Goal: Task Accomplishment & Management: Use online tool/utility

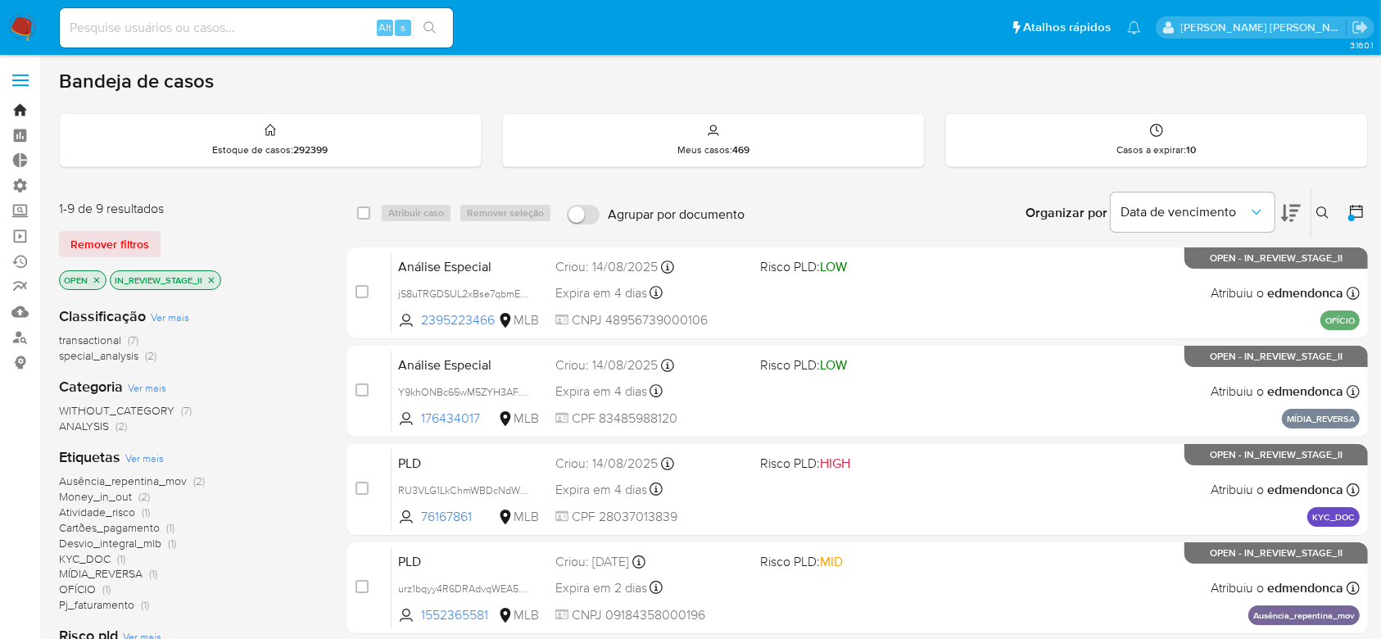
click at [25, 110] on link "Bandeja" at bounding box center [97, 109] width 195 height 25
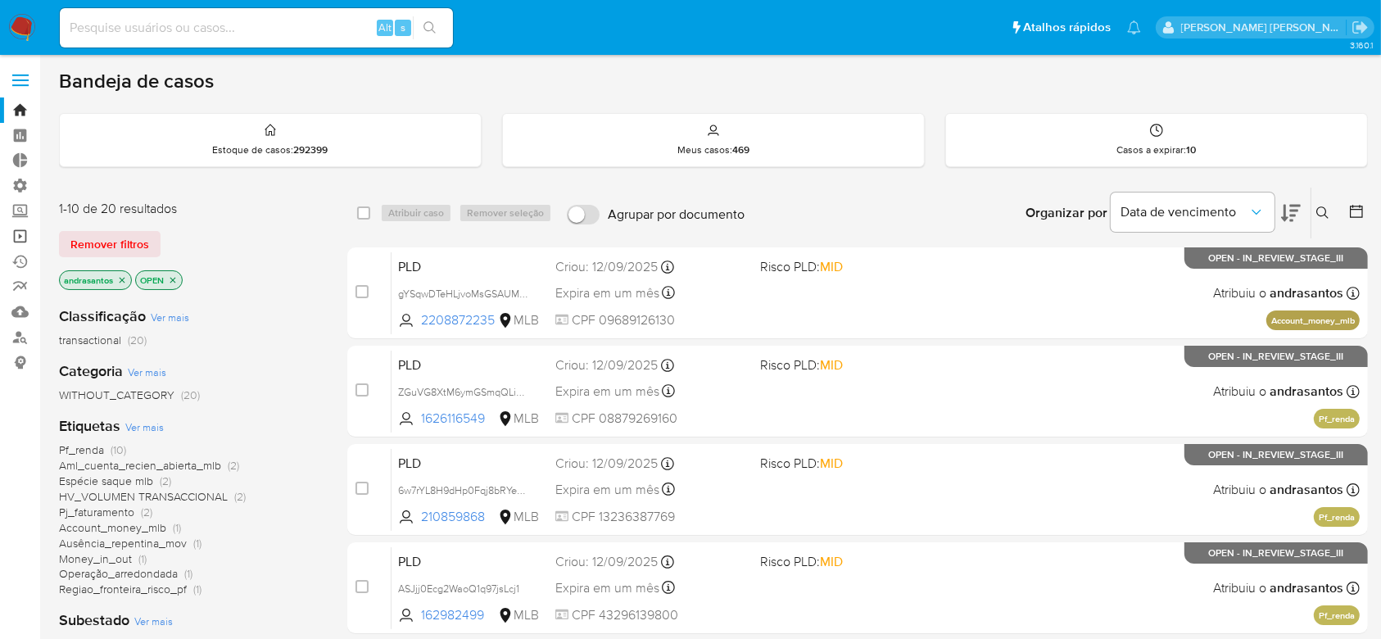
click at [20, 232] on link "Operações em massa" at bounding box center [97, 236] width 195 height 25
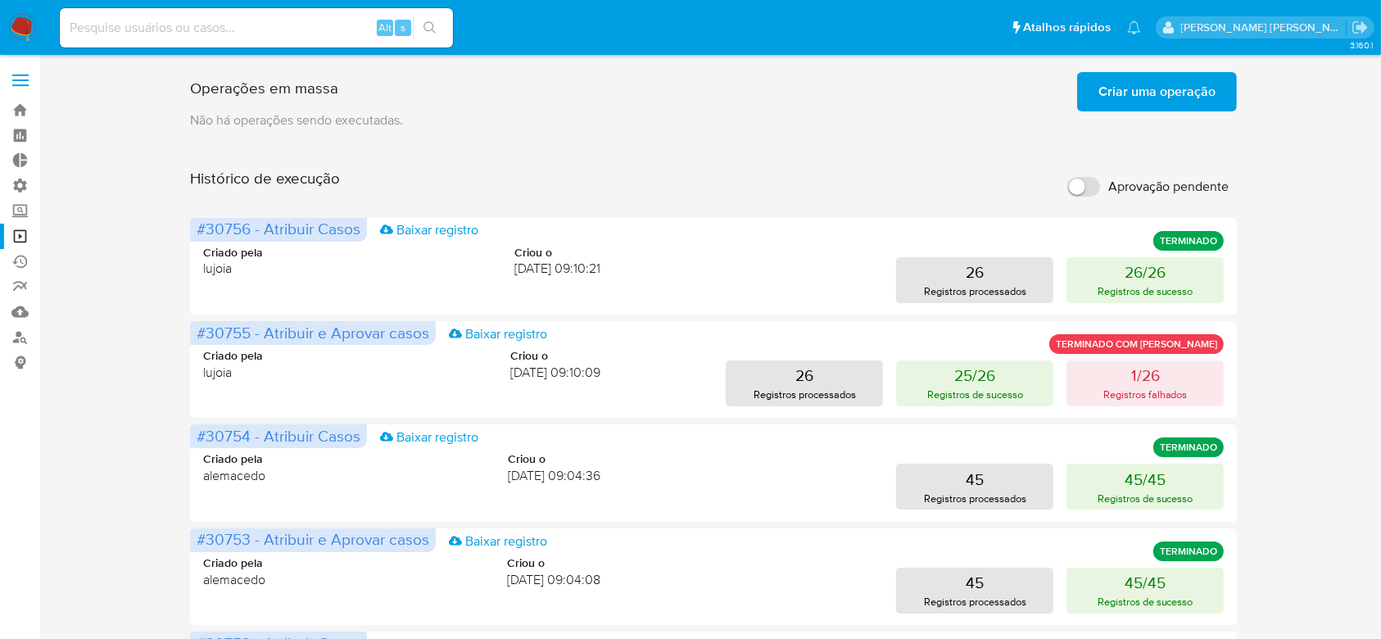
click at [1121, 89] on span "Criar uma operação" at bounding box center [1157, 92] width 117 height 36
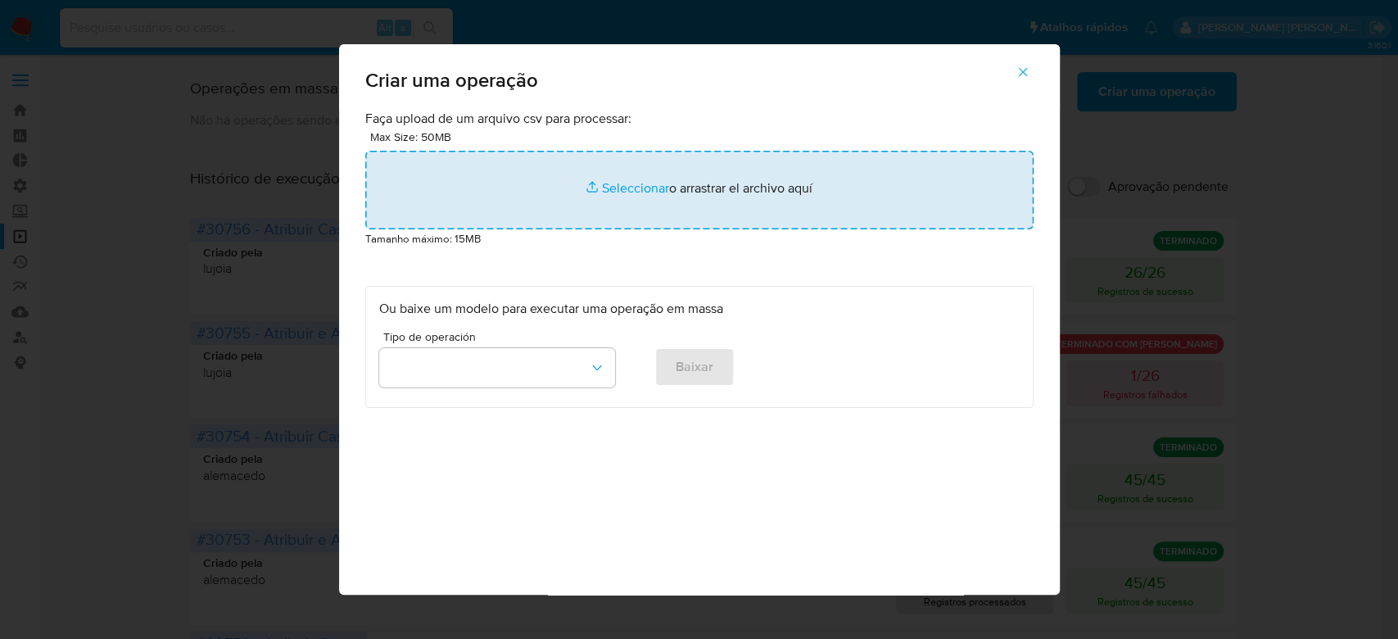
click at [605, 181] on input "file" at bounding box center [699, 190] width 668 height 79
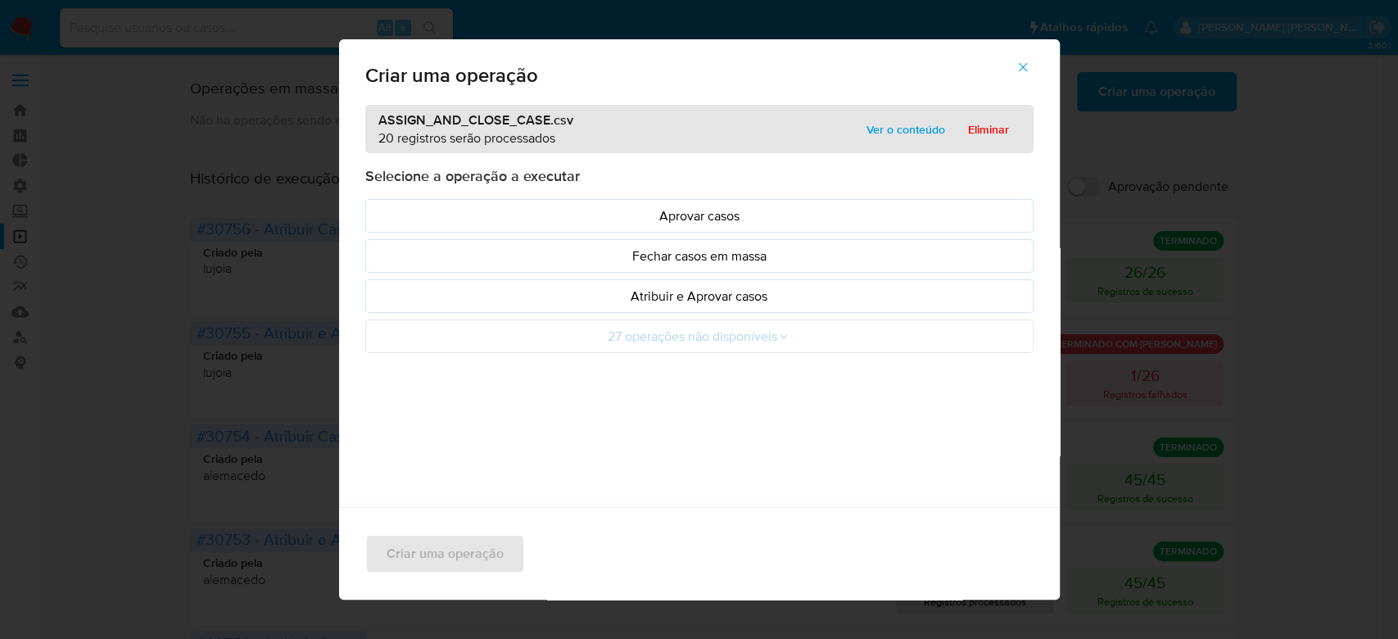
click at [904, 134] on span "Ver o conteúdo" at bounding box center [906, 129] width 79 height 23
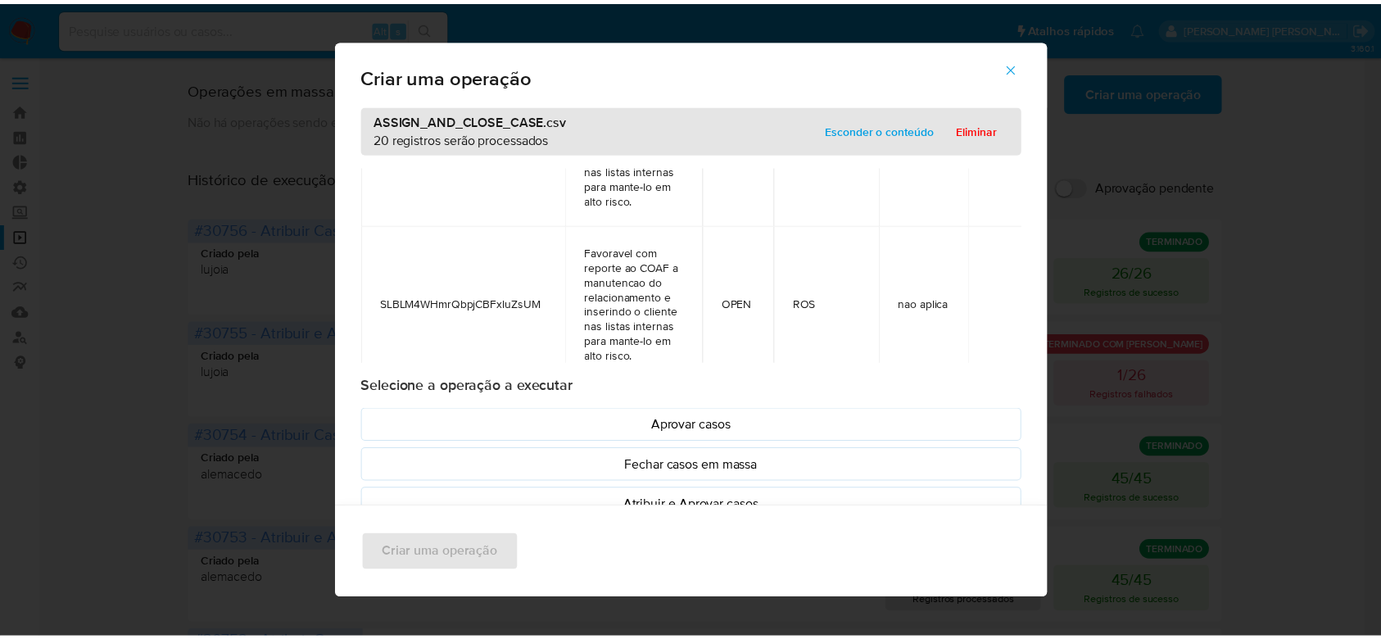
scroll to position [2974, 0]
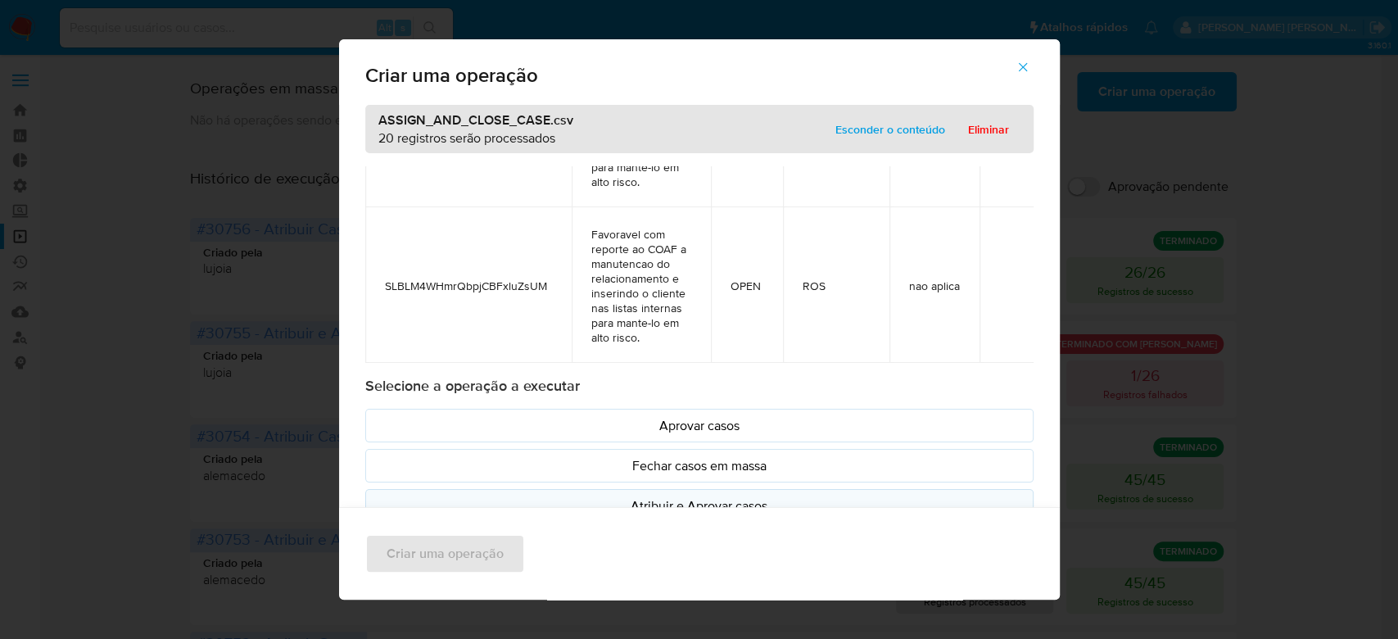
click at [708, 496] on p "Atribuir e Aprovar casos" at bounding box center [699, 505] width 641 height 19
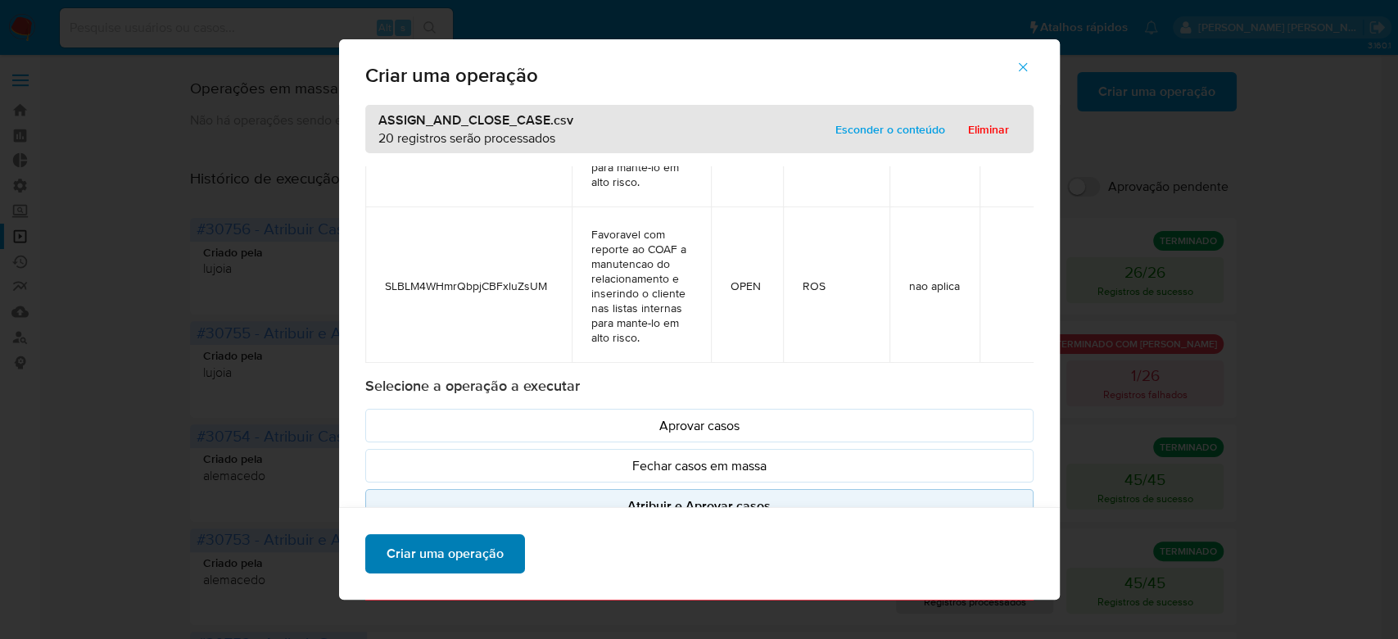
click at [426, 551] on span "Criar uma operação" at bounding box center [445, 554] width 117 height 36
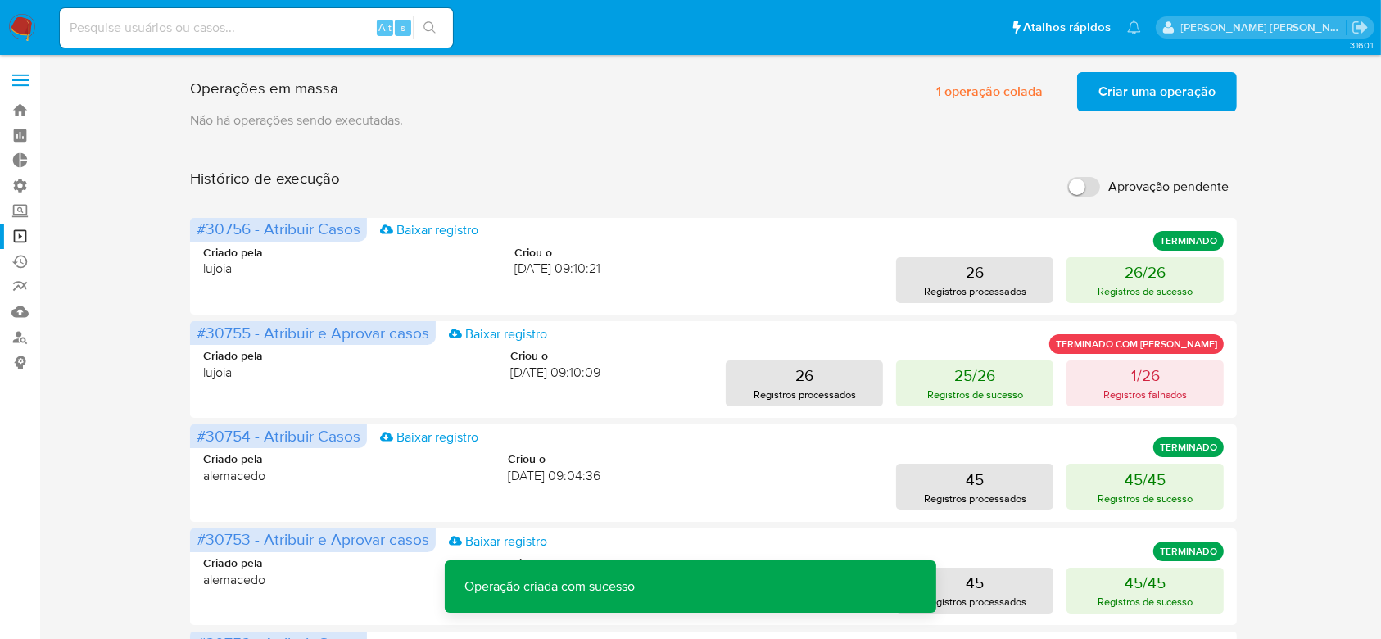
click at [1108, 88] on span "Criar uma operação" at bounding box center [1157, 92] width 117 height 36
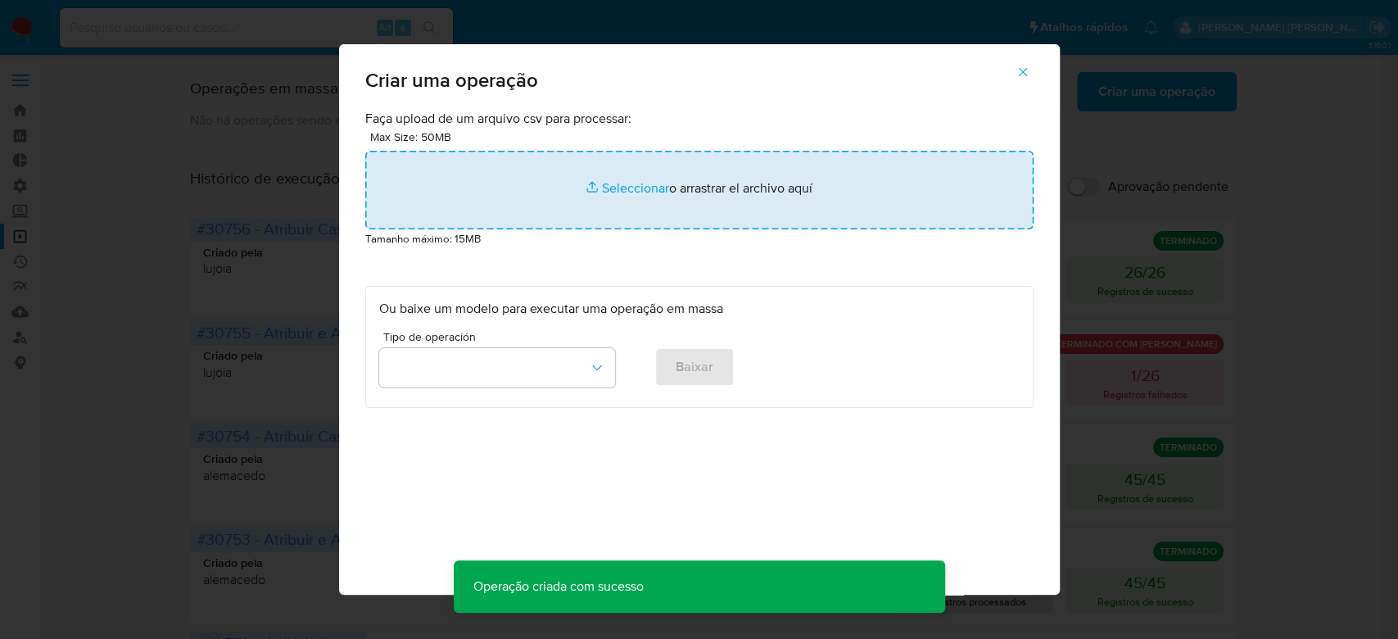
click at [605, 190] on input "file" at bounding box center [699, 190] width 668 height 79
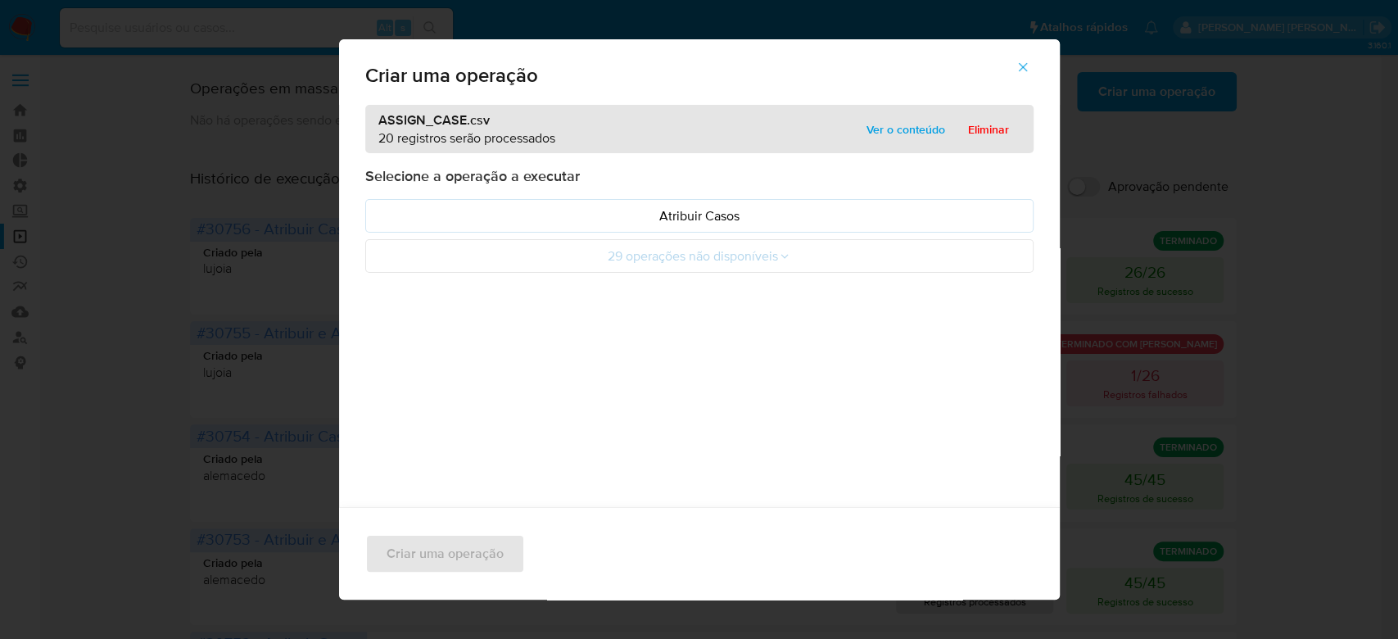
click at [932, 130] on span "Ver o conteúdo" at bounding box center [906, 129] width 79 height 23
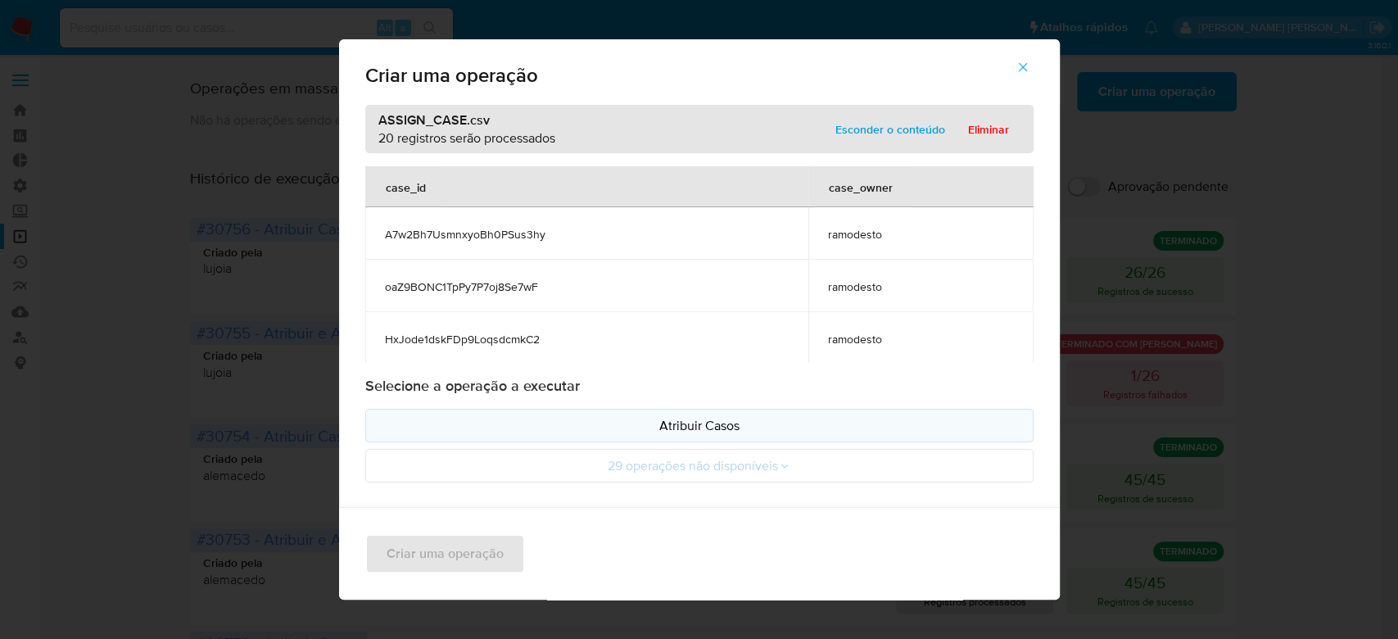
click at [723, 428] on p "Atribuir Casos" at bounding box center [699, 425] width 641 height 19
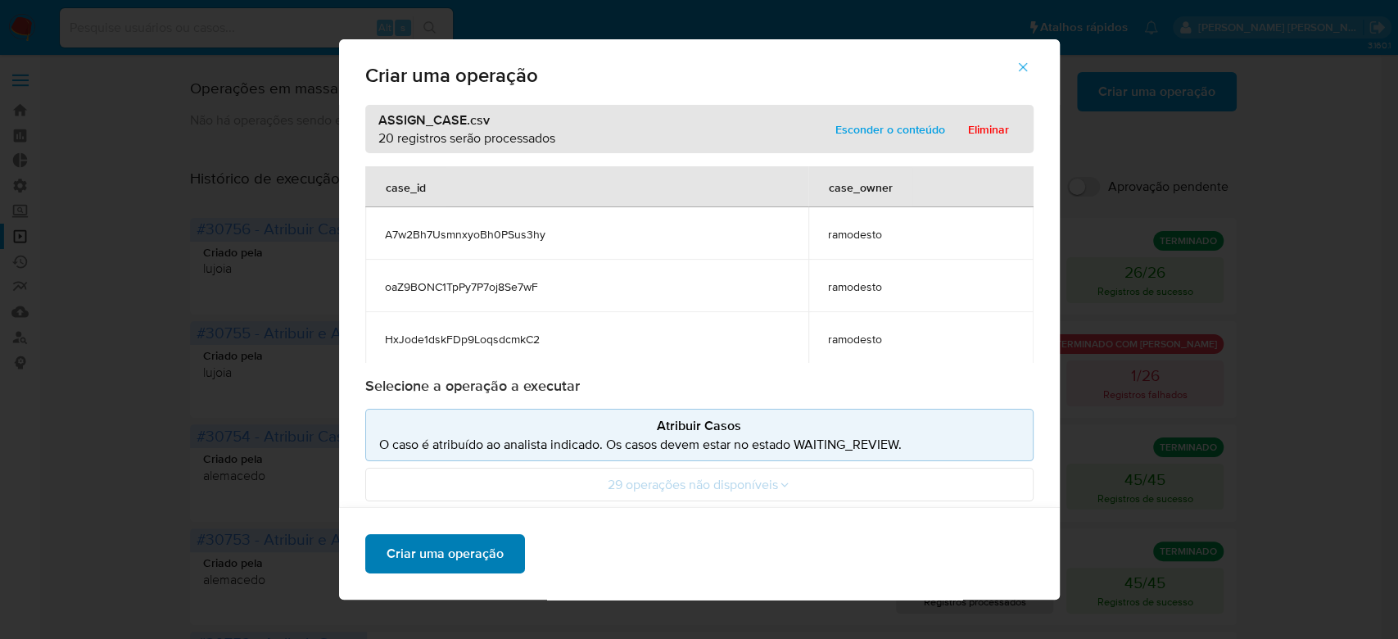
click at [476, 569] on span "Criar uma operação" at bounding box center [445, 554] width 117 height 36
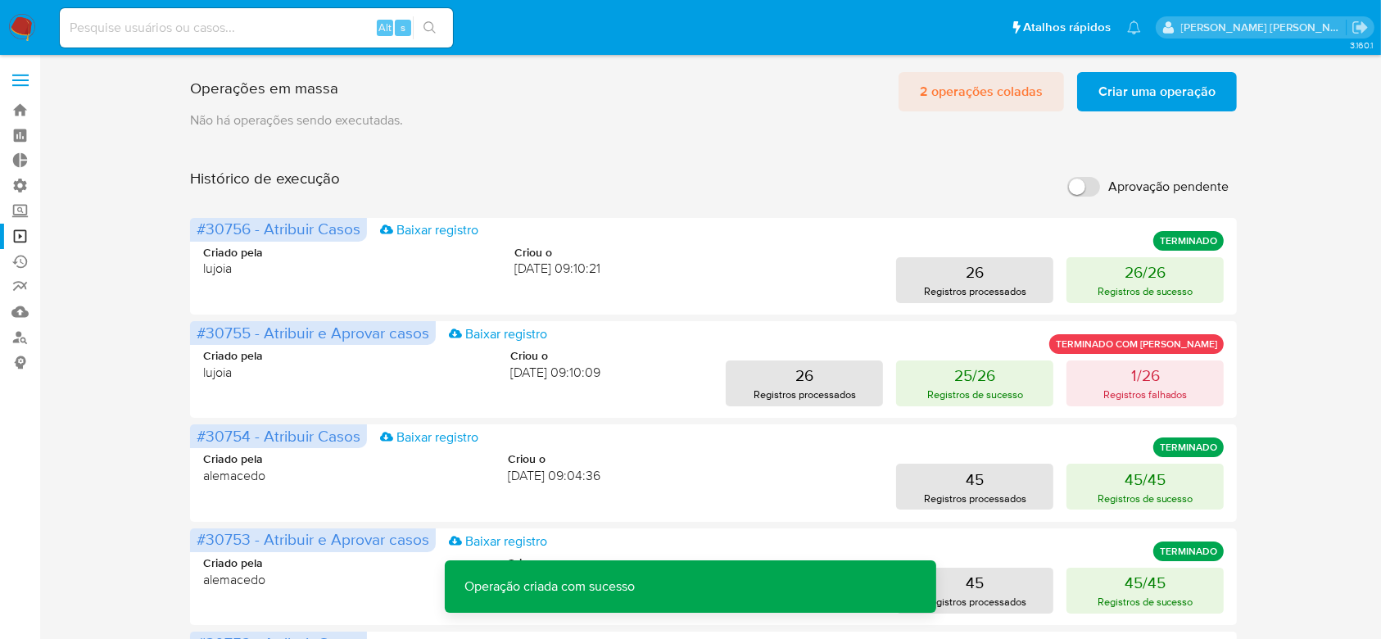
click at [1013, 83] on span "2 operações coladas" at bounding box center [981, 92] width 123 height 36
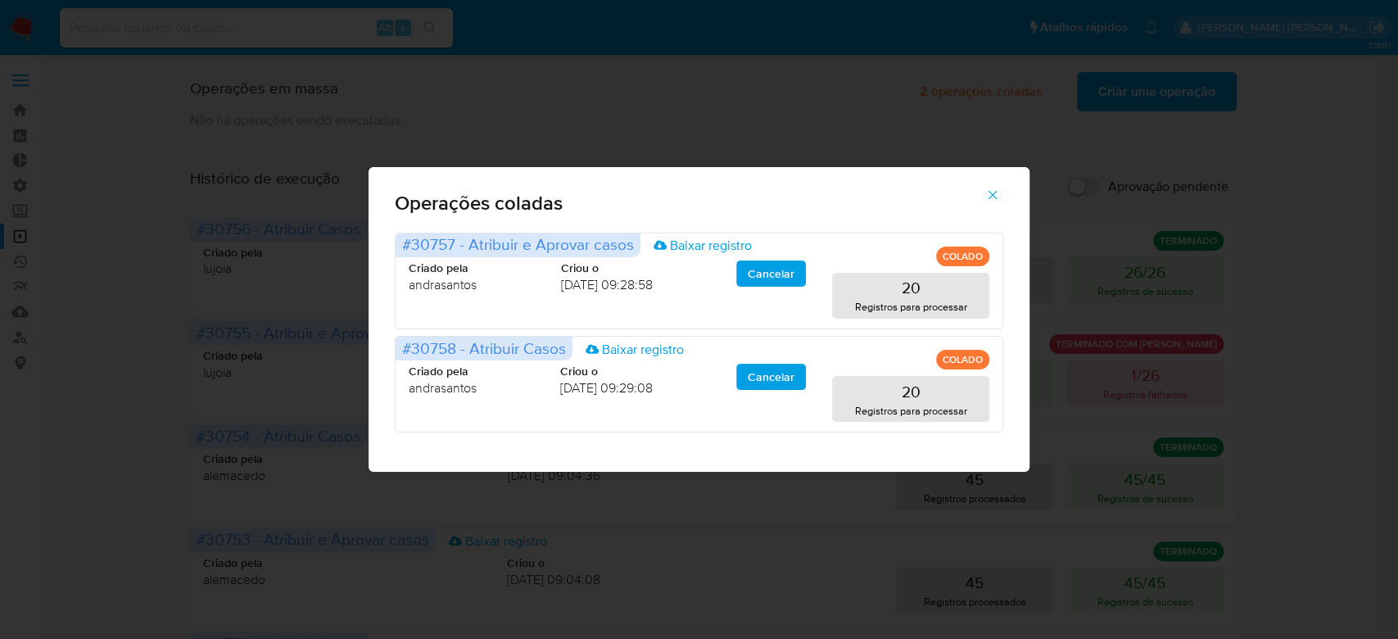
click at [986, 197] on icon "button" at bounding box center [993, 195] width 15 height 15
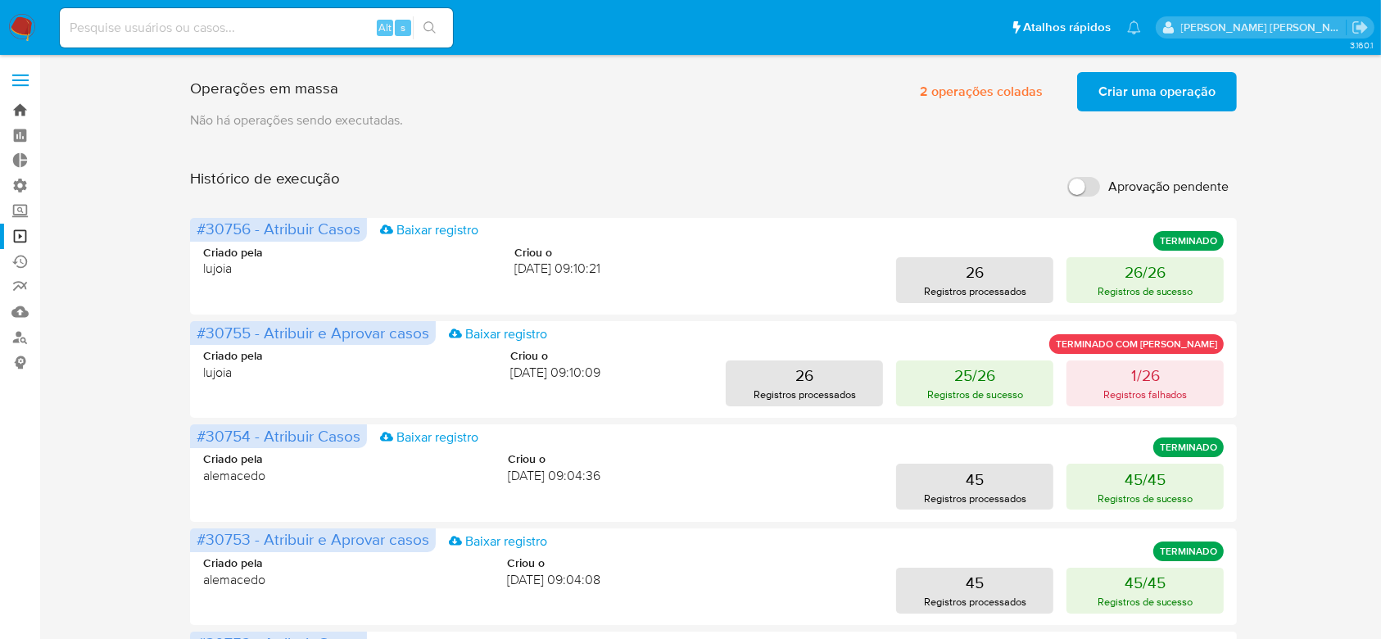
click at [12, 111] on link "Bandeja" at bounding box center [97, 109] width 195 height 25
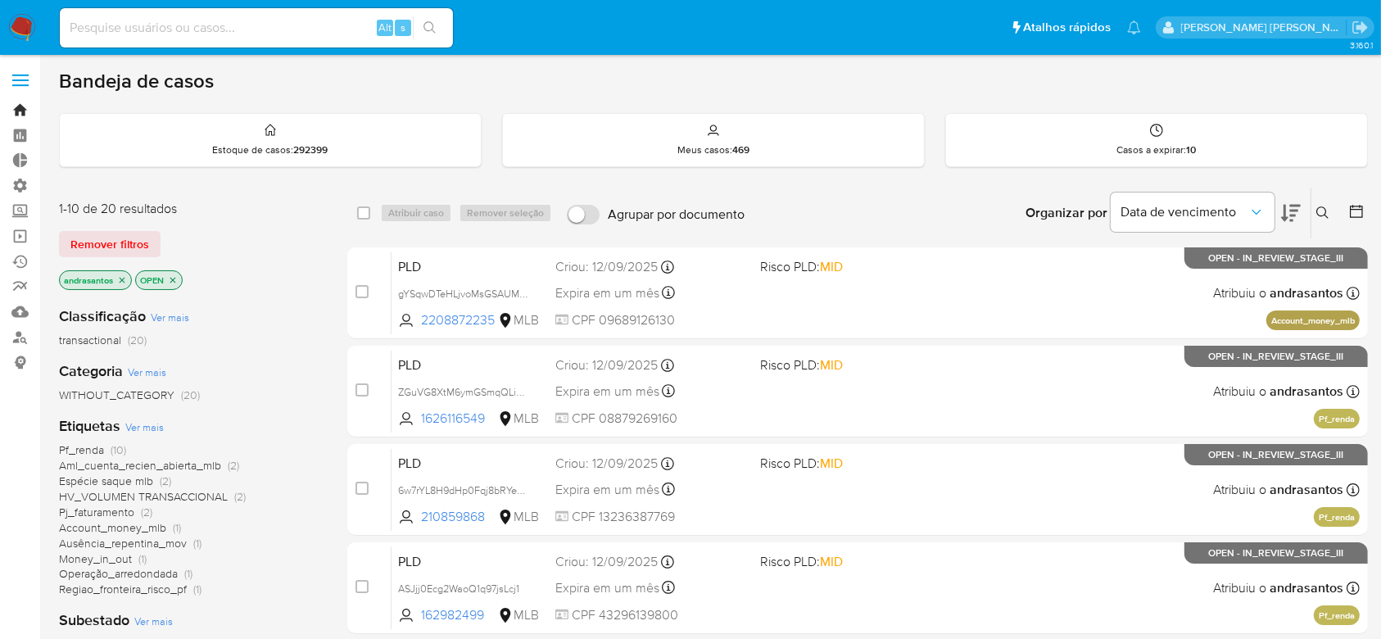
click at [21, 111] on link "Bandeja" at bounding box center [97, 109] width 195 height 25
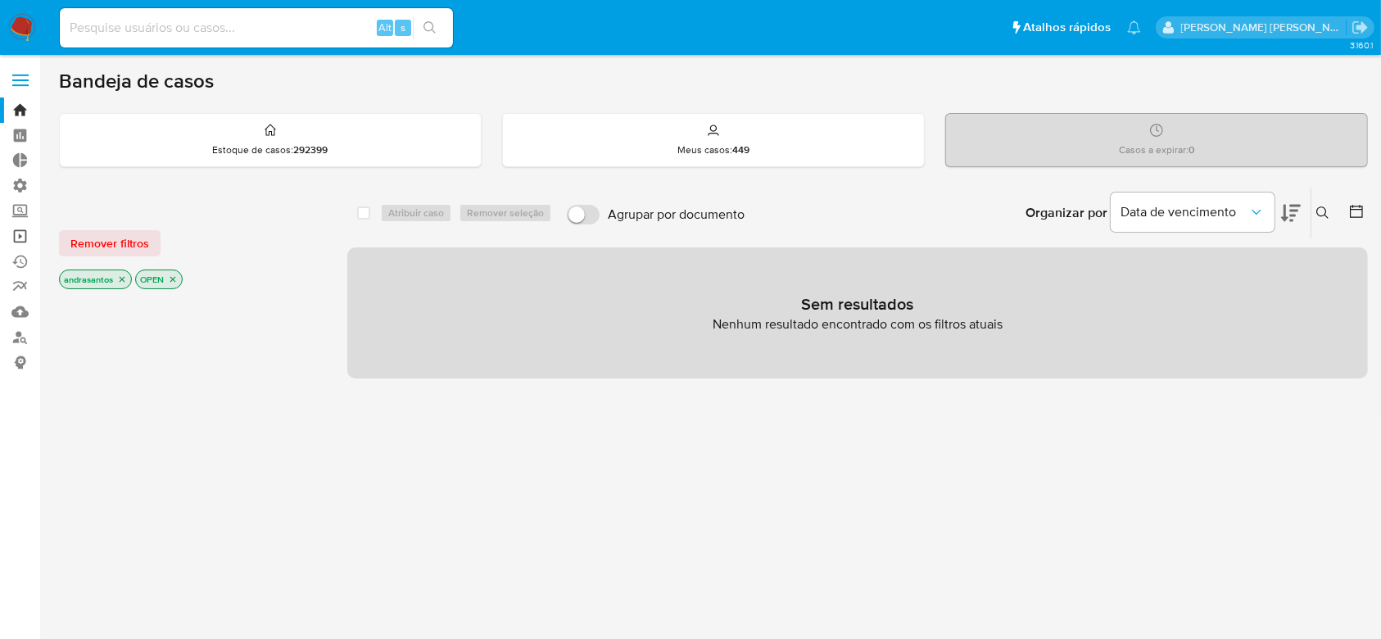
click at [30, 239] on link "Operações em massa" at bounding box center [97, 236] width 195 height 25
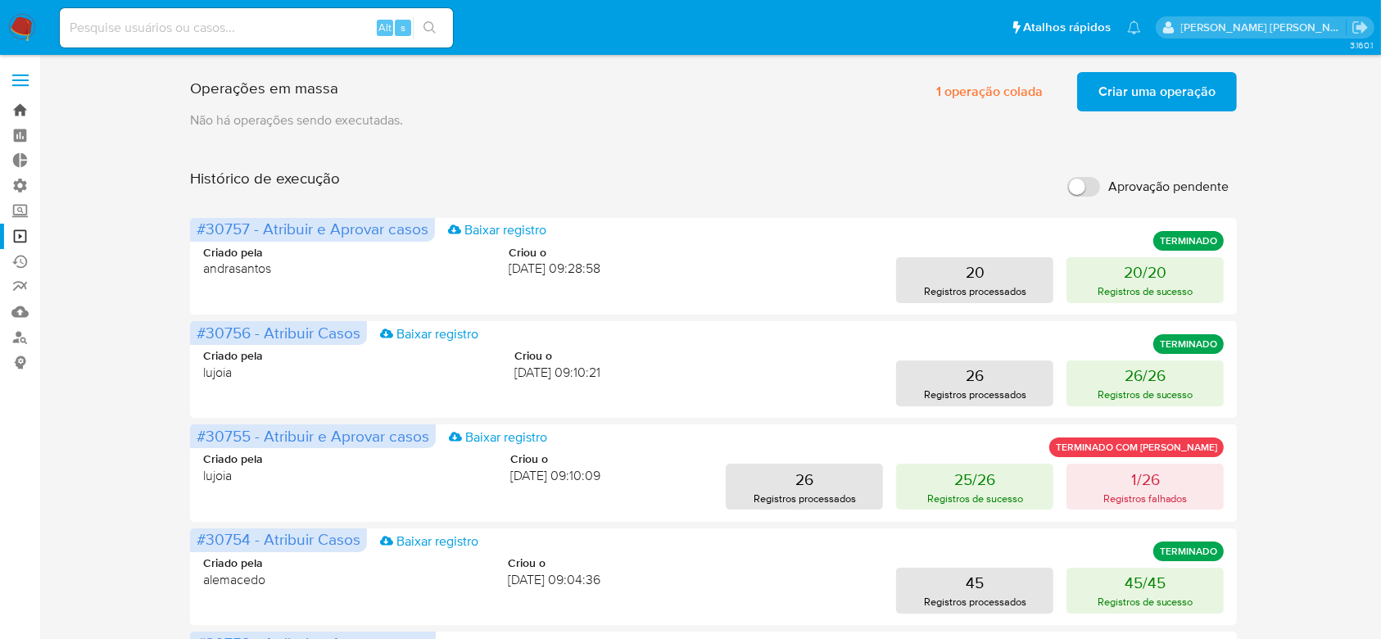
click at [21, 101] on link "Bandeja" at bounding box center [97, 109] width 195 height 25
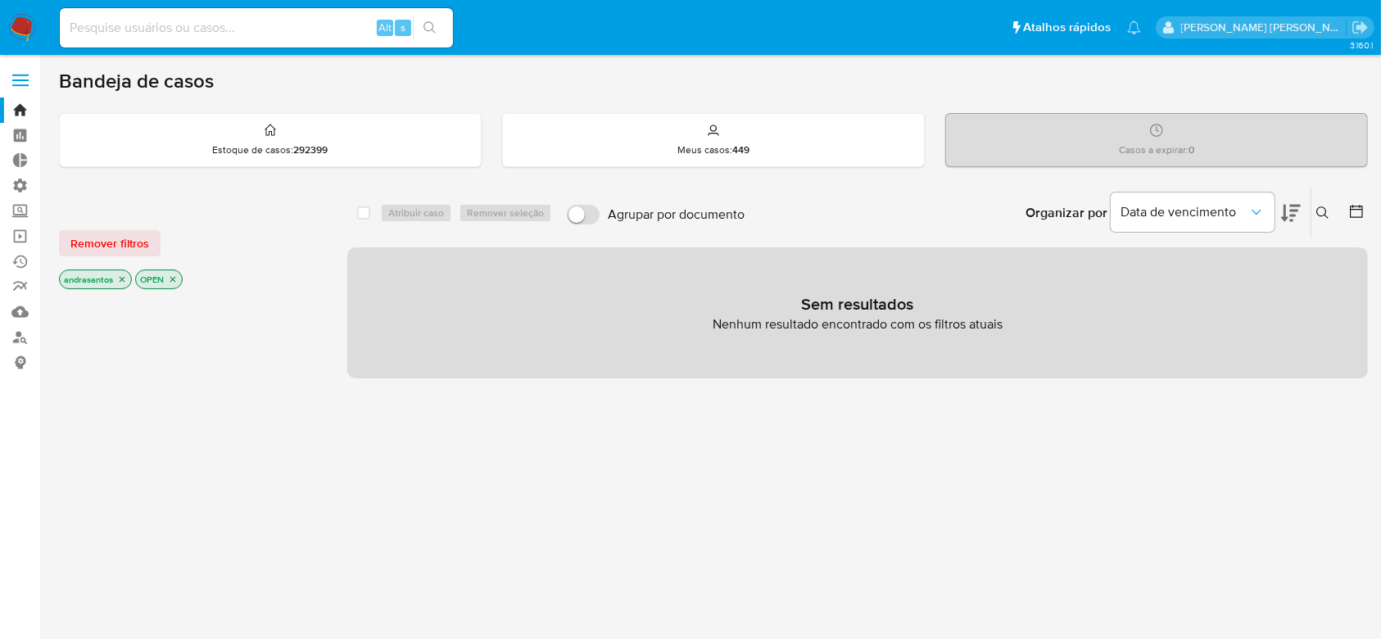
click at [123, 284] on p "andrasantos" at bounding box center [95, 279] width 71 height 18
click at [123, 279] on icon "close-filter" at bounding box center [123, 280] width 6 height 6
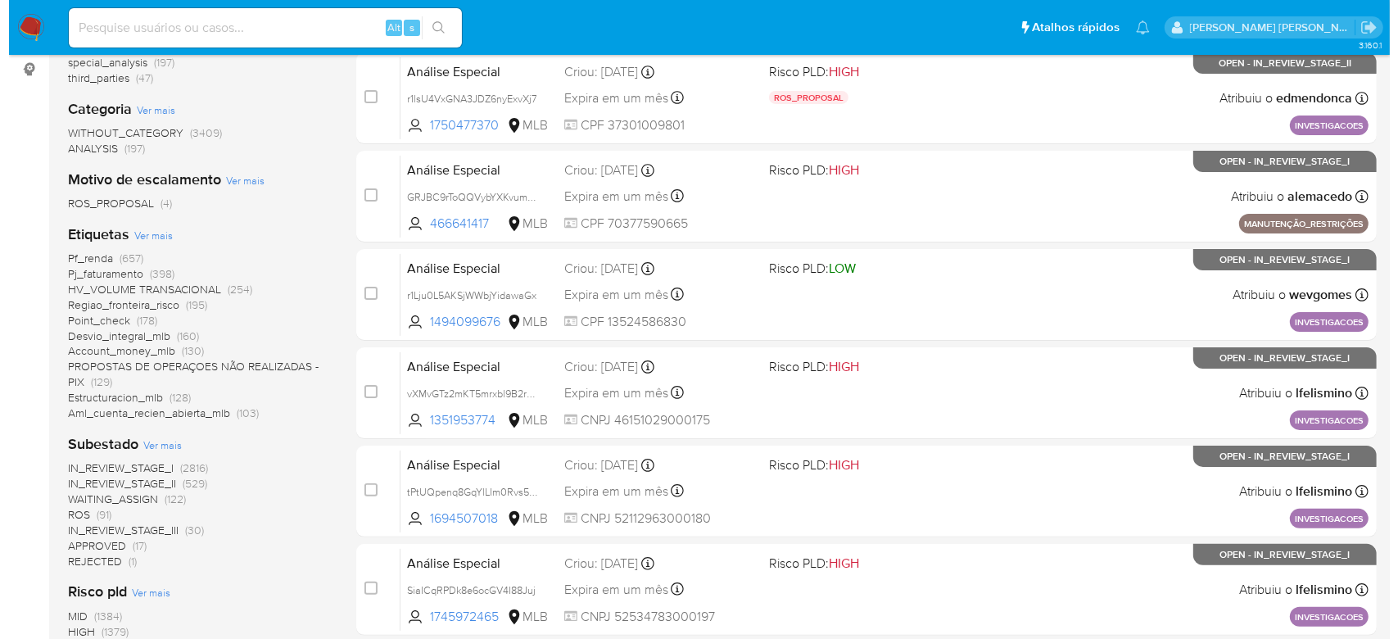
scroll to position [328, 0]
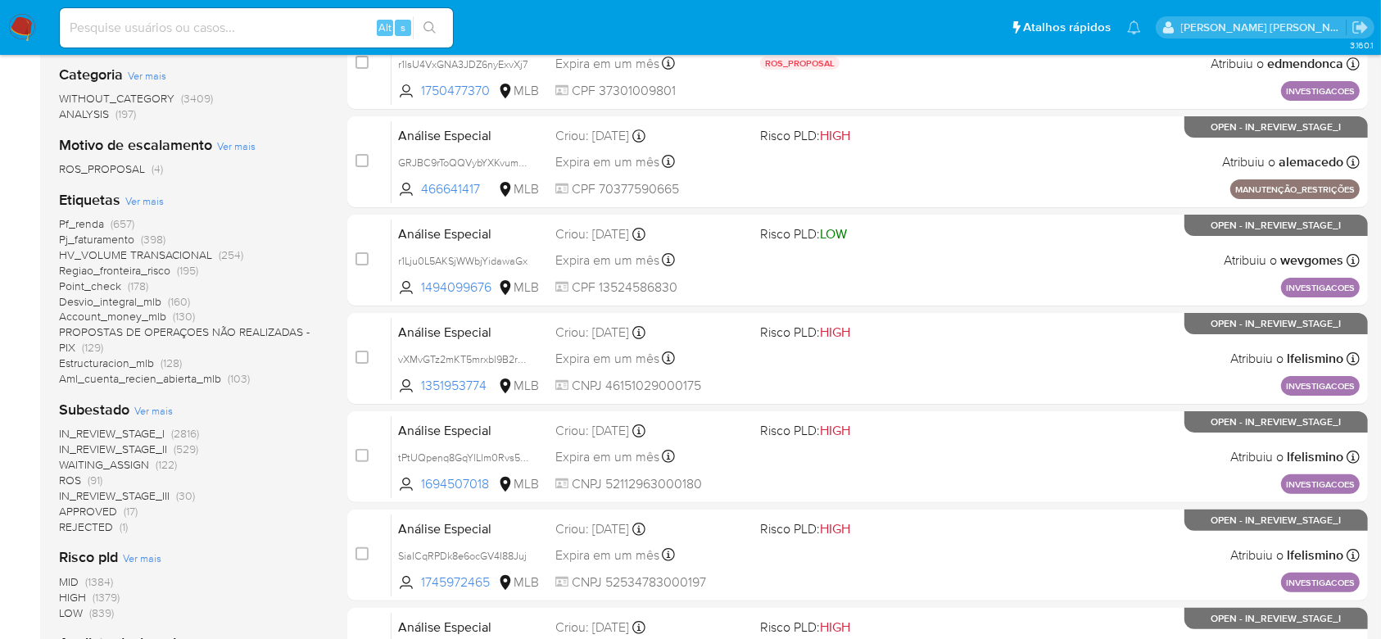
click at [165, 410] on span "Ver mais" at bounding box center [153, 410] width 39 height 15
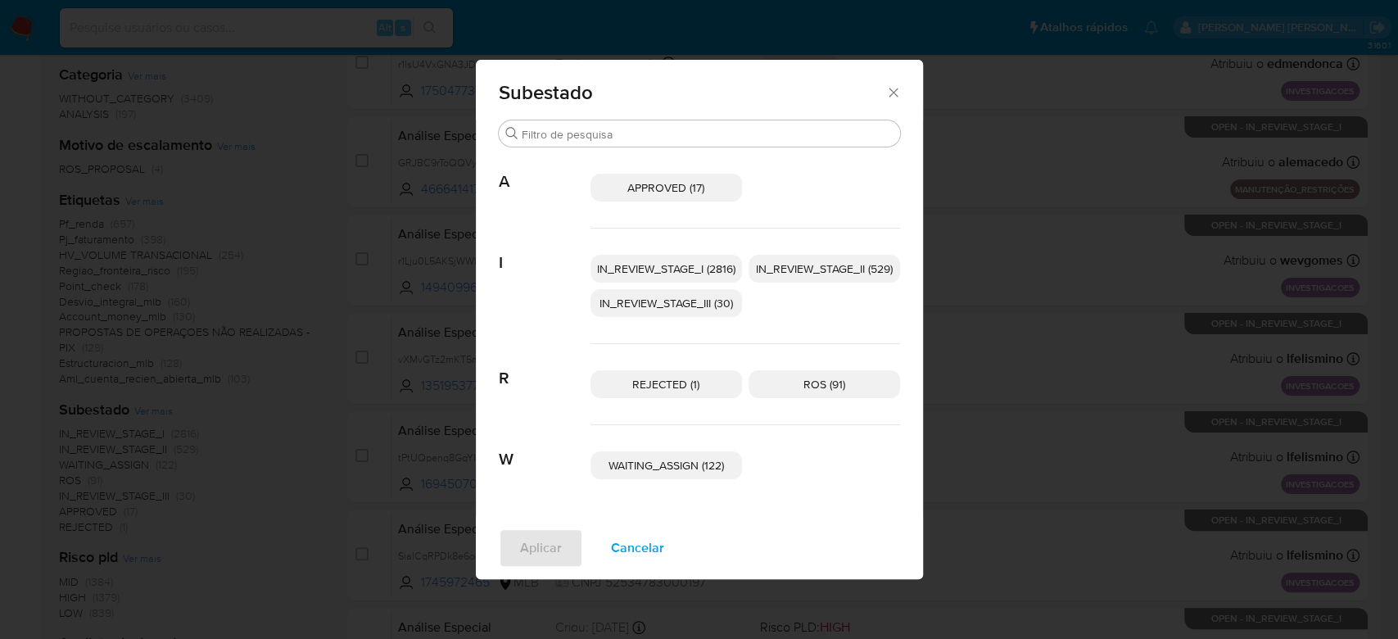
click at [653, 257] on p "IN_REVIEW_STAGE_I (2816)" at bounding box center [667, 269] width 152 height 28
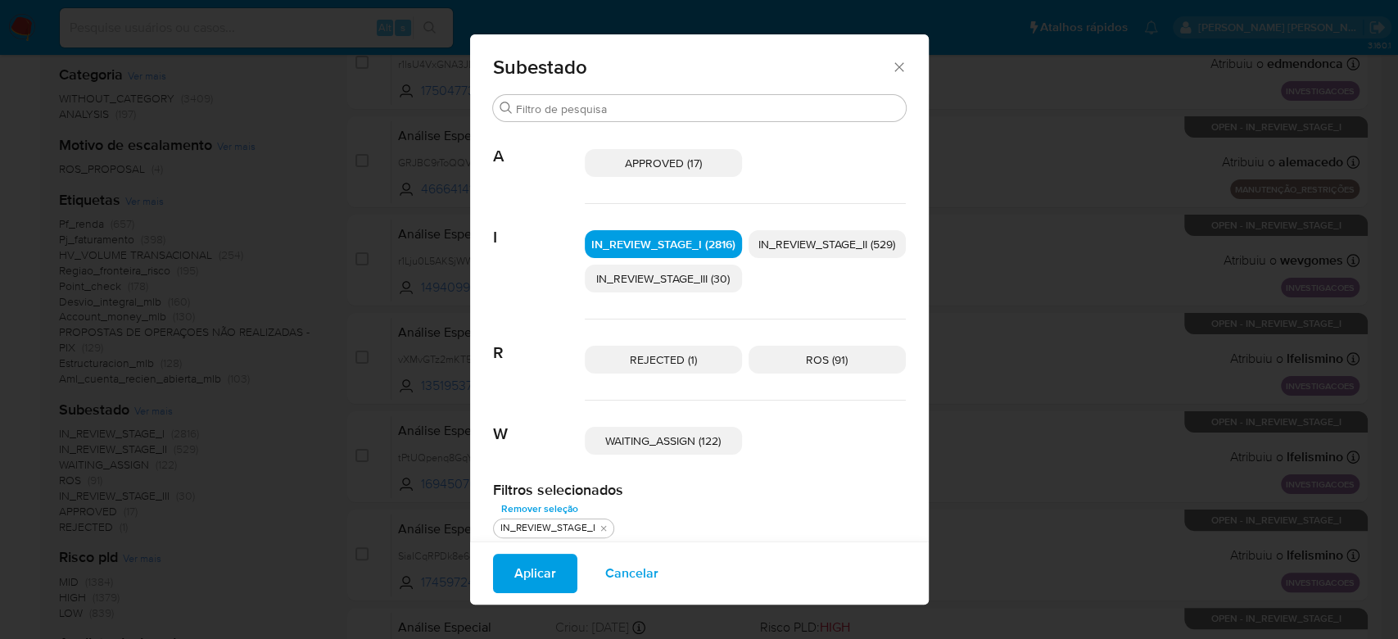
click at [786, 247] on span "IN_REVIEW_STAGE_II (529)" at bounding box center [827, 244] width 137 height 16
click at [519, 571] on span "Aplicar" at bounding box center [535, 573] width 42 height 36
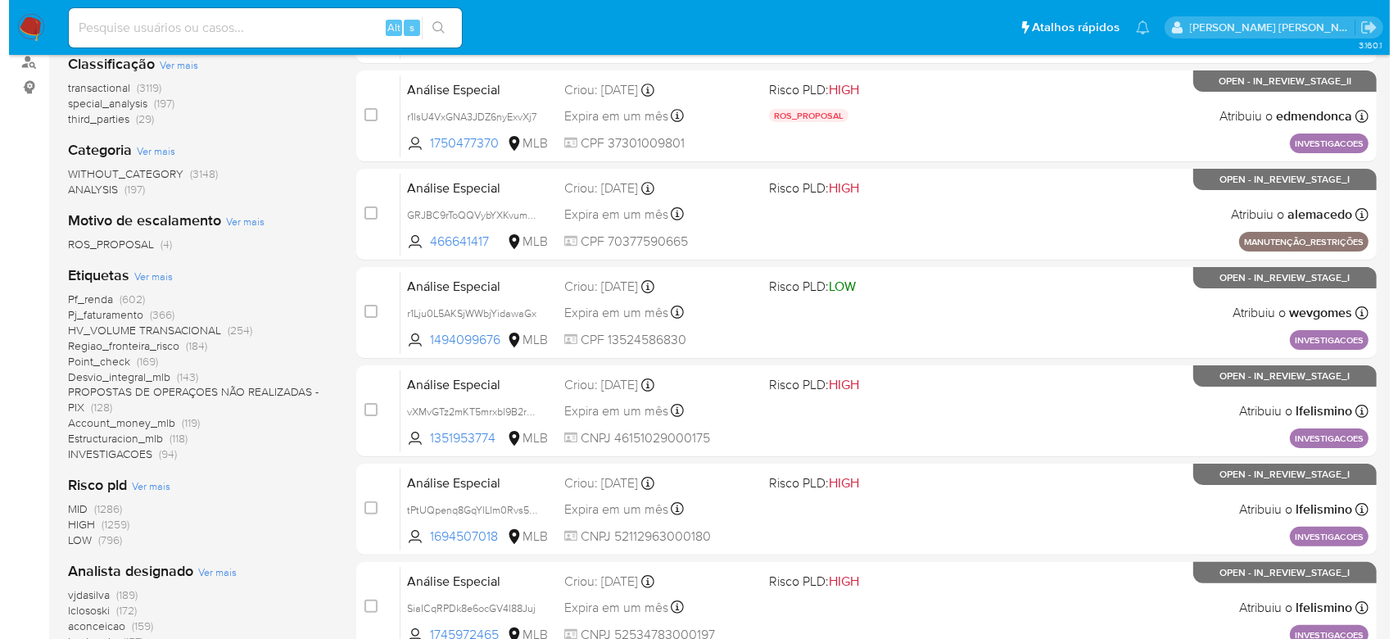
scroll to position [328, 0]
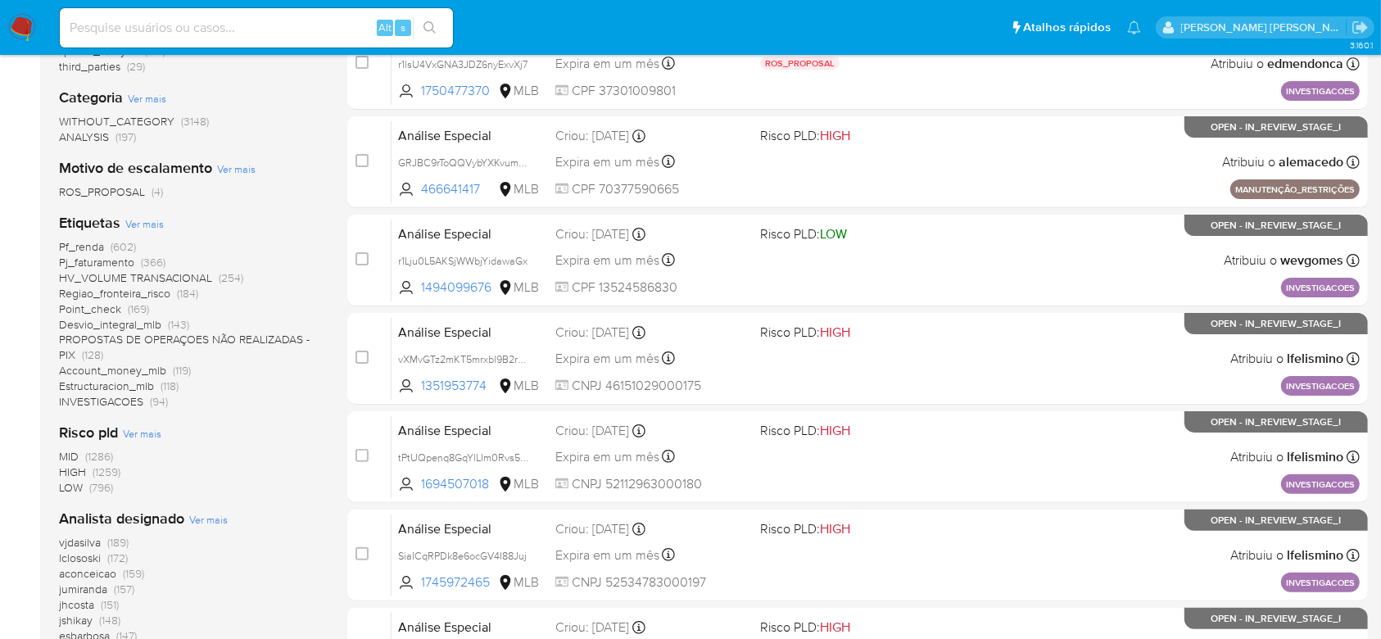
click at [221, 521] on span "Ver mais" at bounding box center [208, 519] width 39 height 15
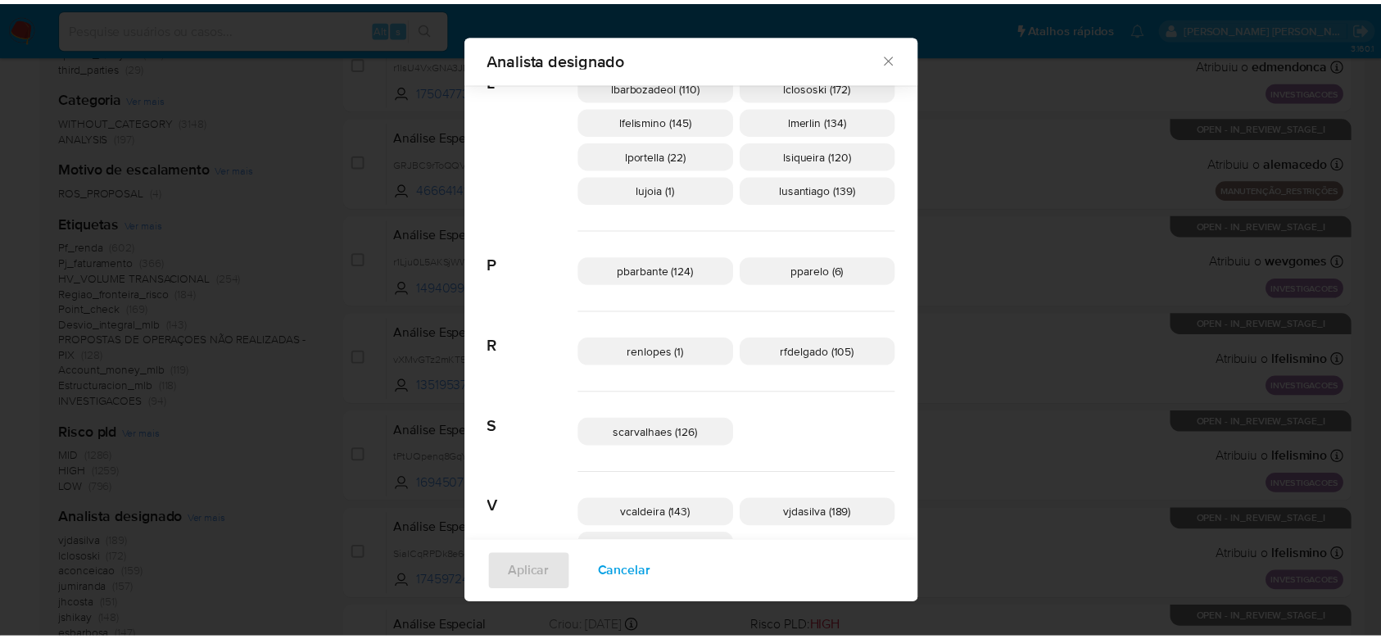
scroll to position [954, 0]
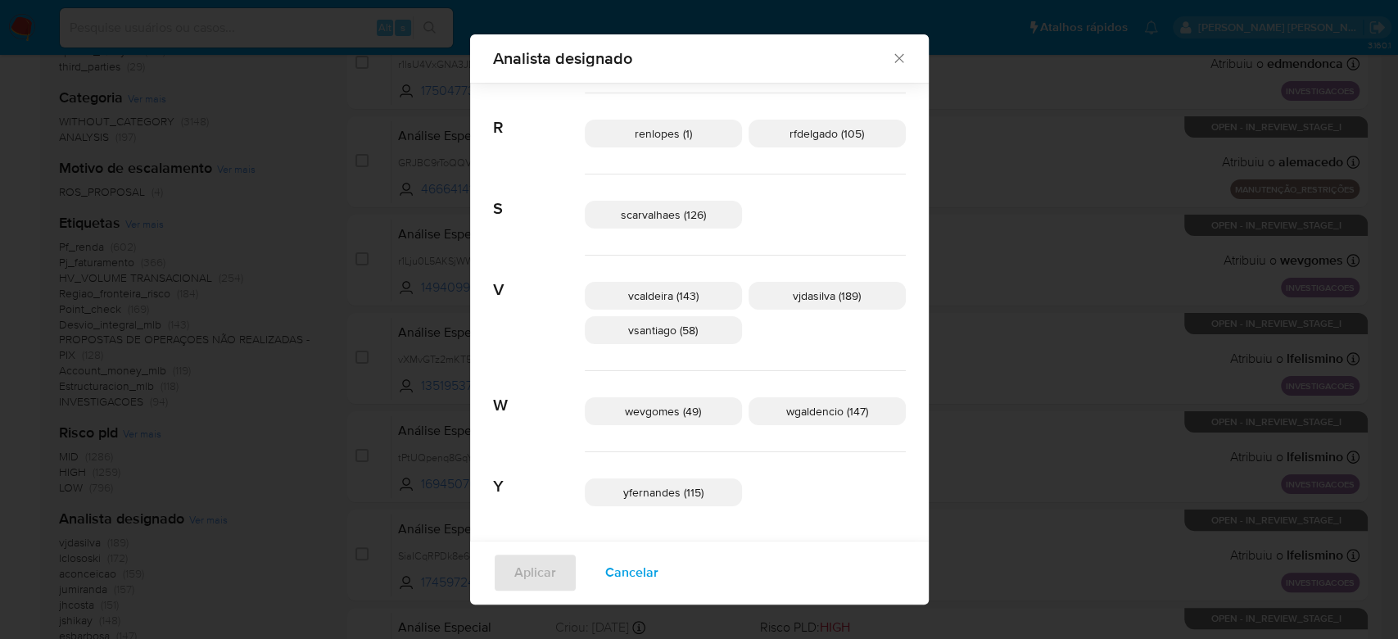
click at [891, 61] on icon "Fechar" at bounding box center [899, 58] width 16 height 16
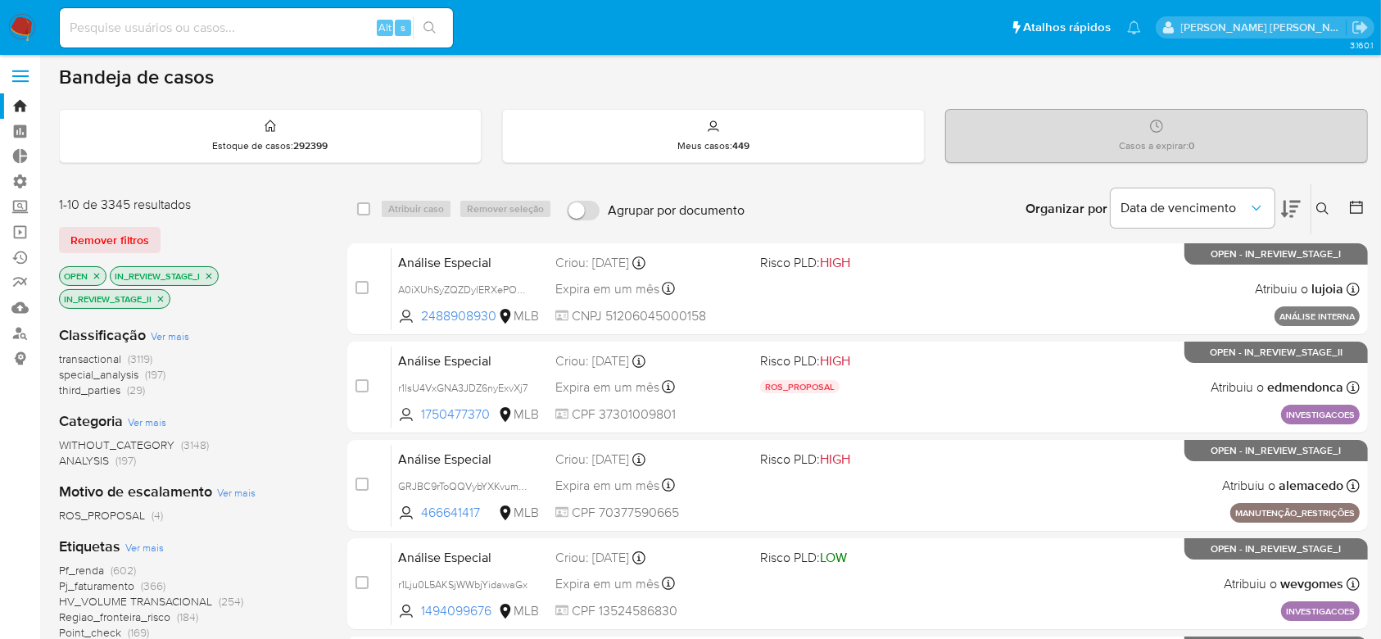
scroll to position [0, 0]
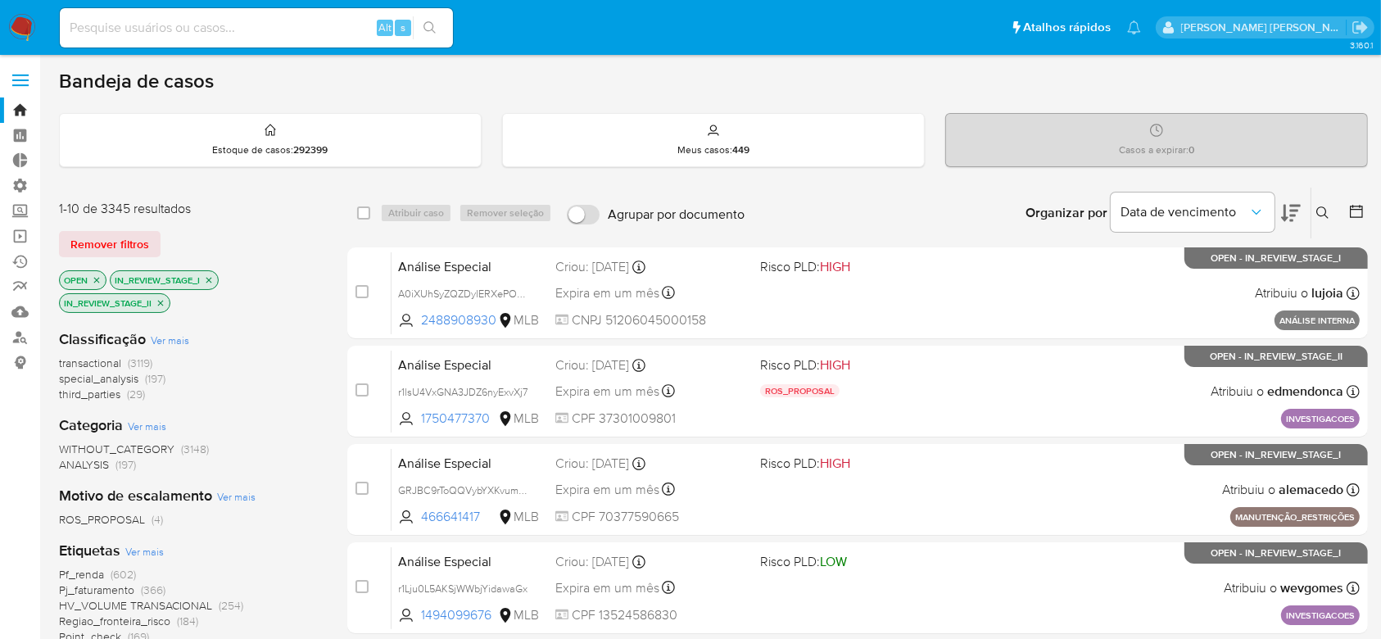
click at [1356, 206] on icon at bounding box center [1356, 211] width 13 height 13
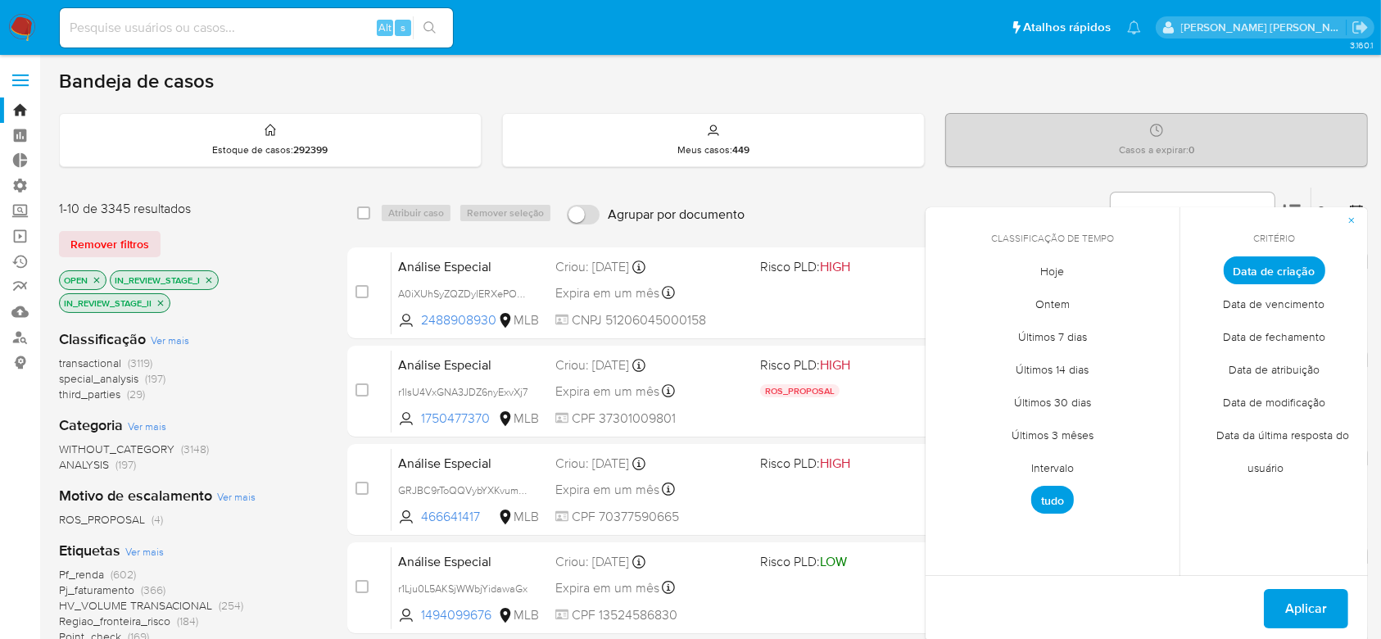
click at [1058, 472] on span "Intervalo" at bounding box center [1052, 468] width 77 height 34
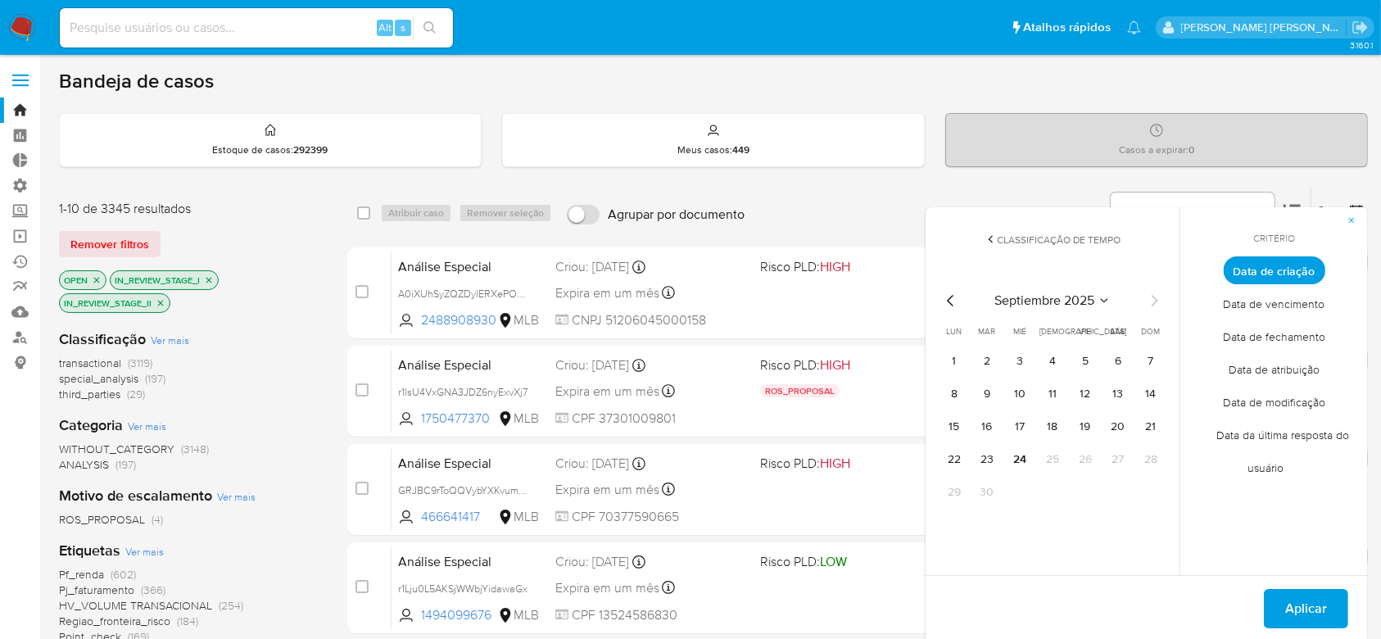
click at [959, 306] on icon "Mes anterior" at bounding box center [951, 301] width 20 height 20
click at [988, 429] on button "12" at bounding box center [987, 427] width 26 height 26
click at [1121, 428] on button "16" at bounding box center [1118, 427] width 26 height 26
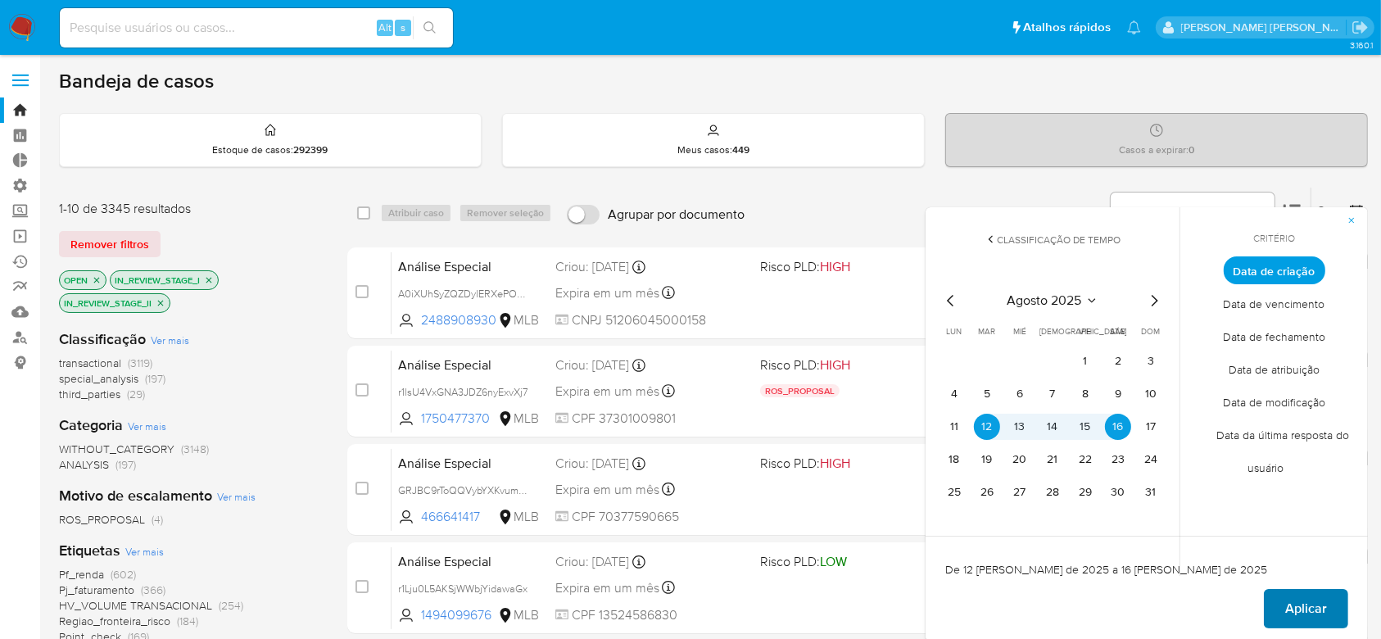
click at [1303, 606] on span "Aplicar" at bounding box center [1306, 609] width 42 height 36
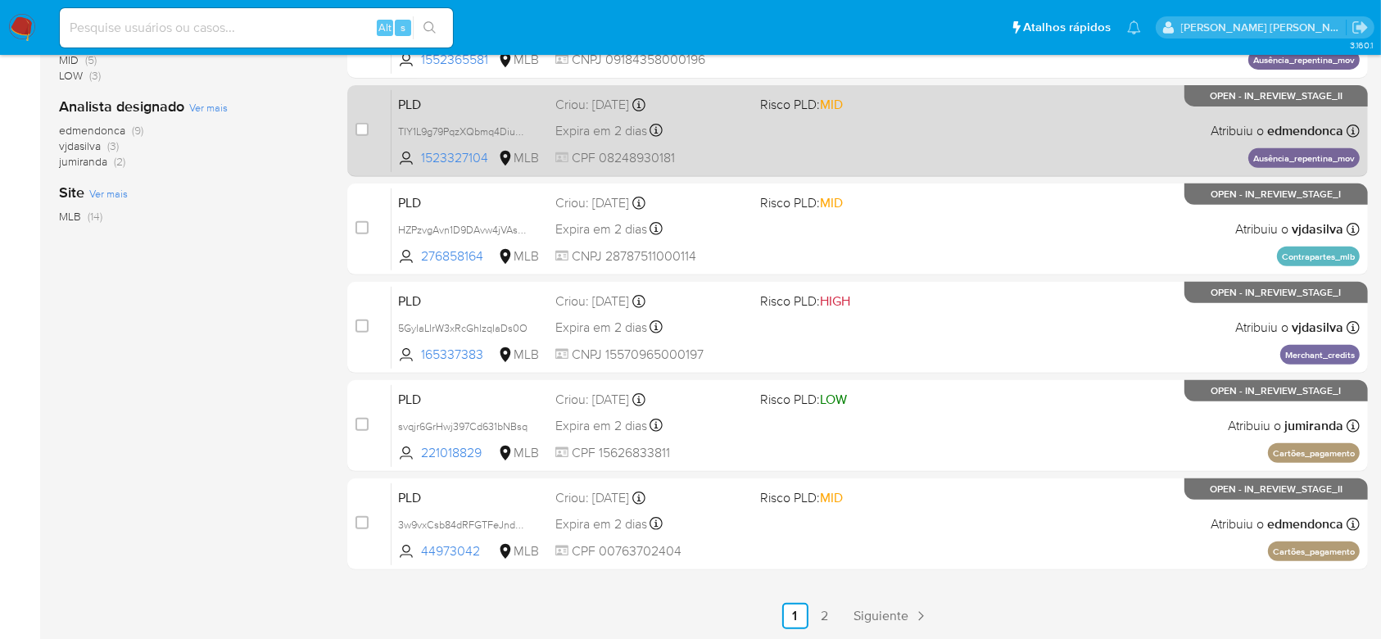
scroll to position [655, 0]
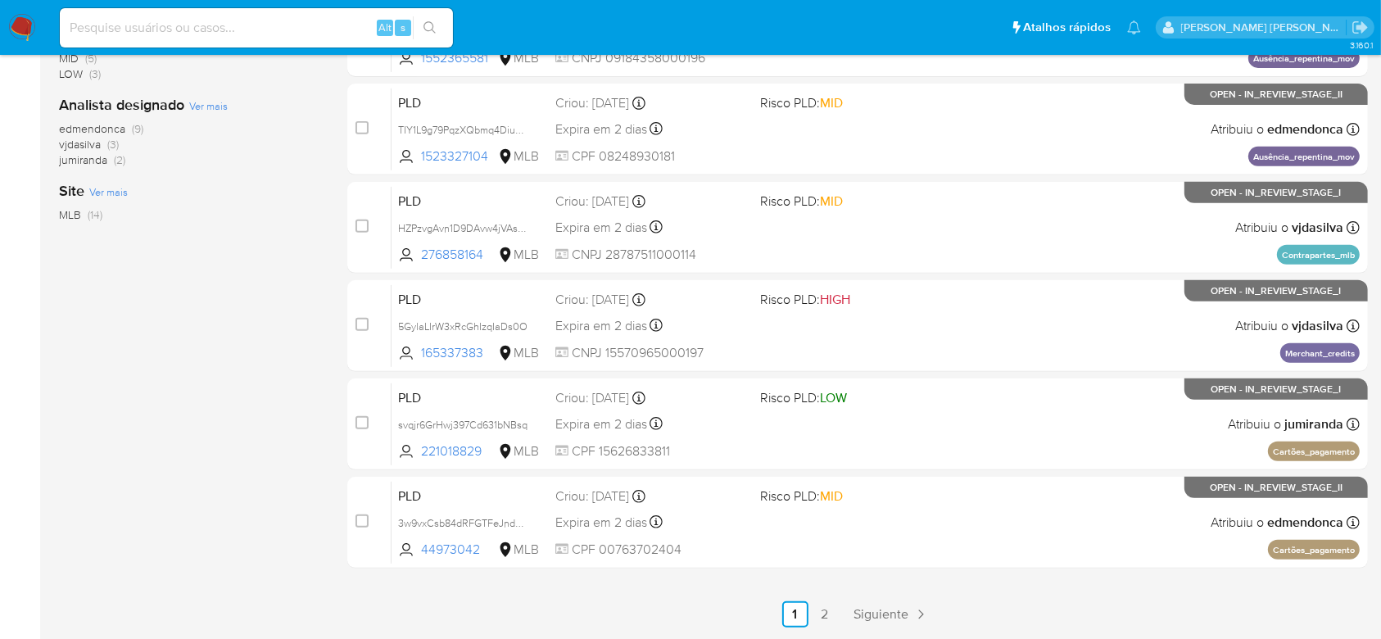
click at [70, 127] on span "edmendonca" at bounding box center [92, 128] width 66 height 16
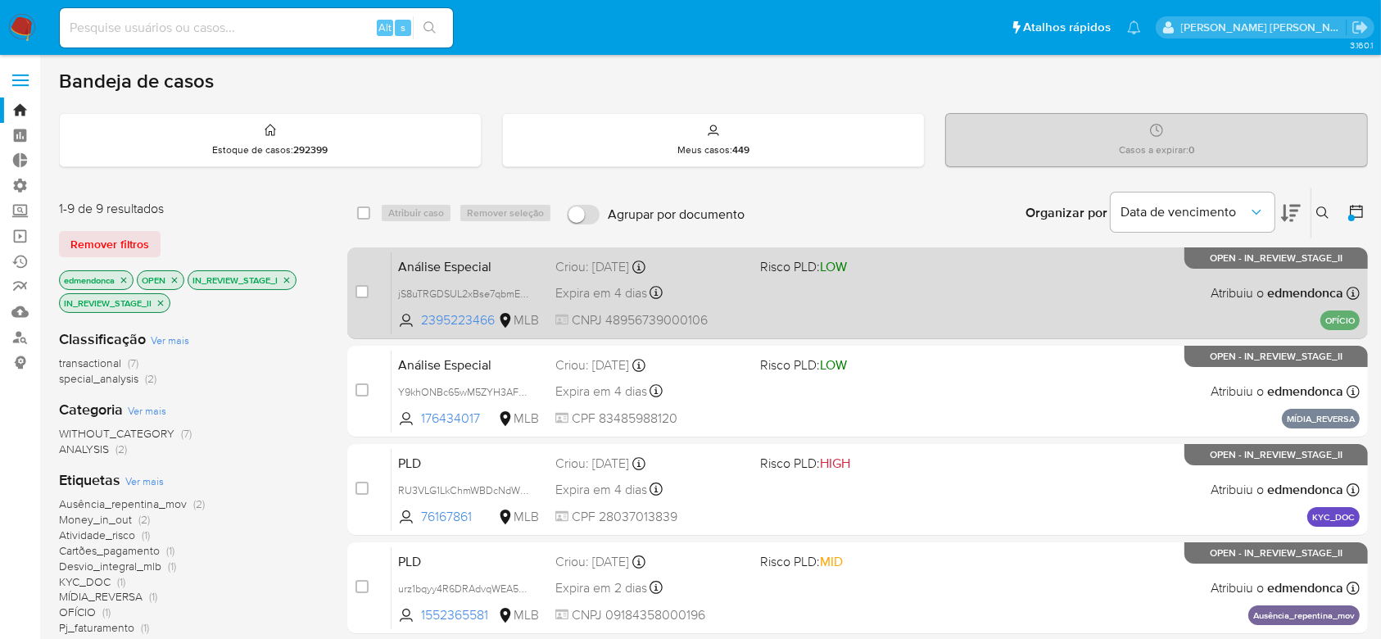
click at [837, 312] on div "Análise Especial jS8uTRGDSUL2xBse7qbmEepZ 2395223466 MLB Risco PLD: LOW Criou: …" at bounding box center [876, 293] width 968 height 83
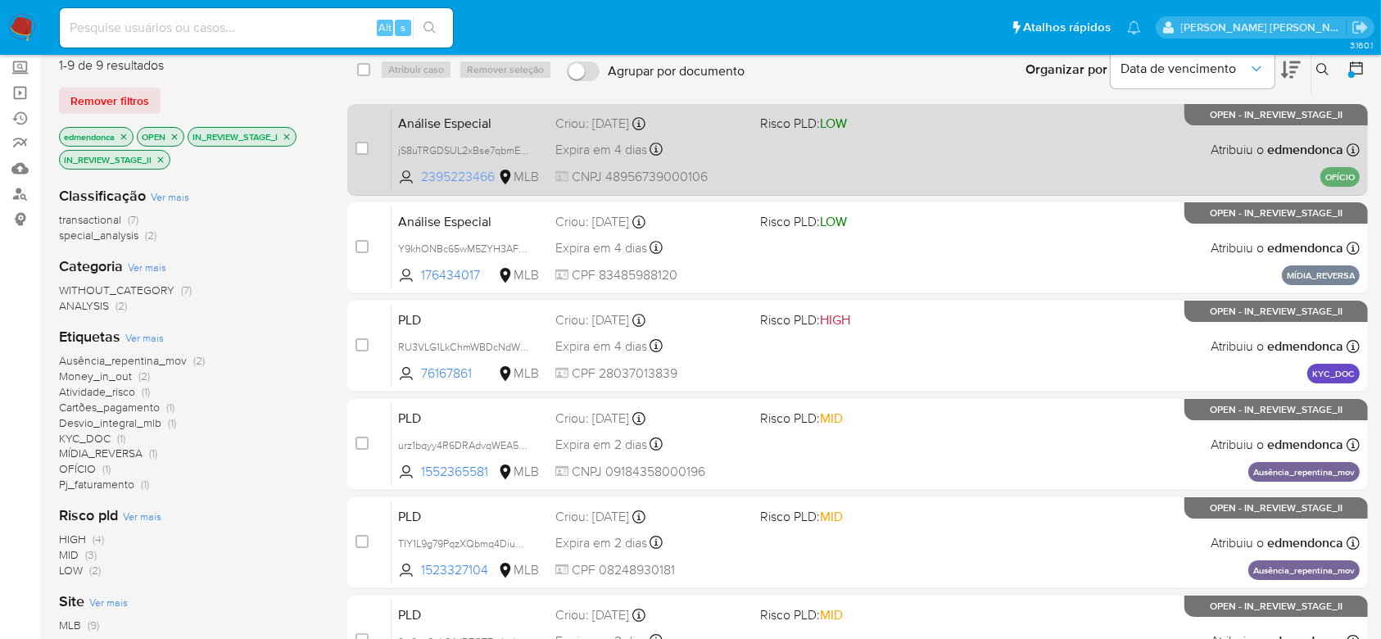
scroll to position [109, 0]
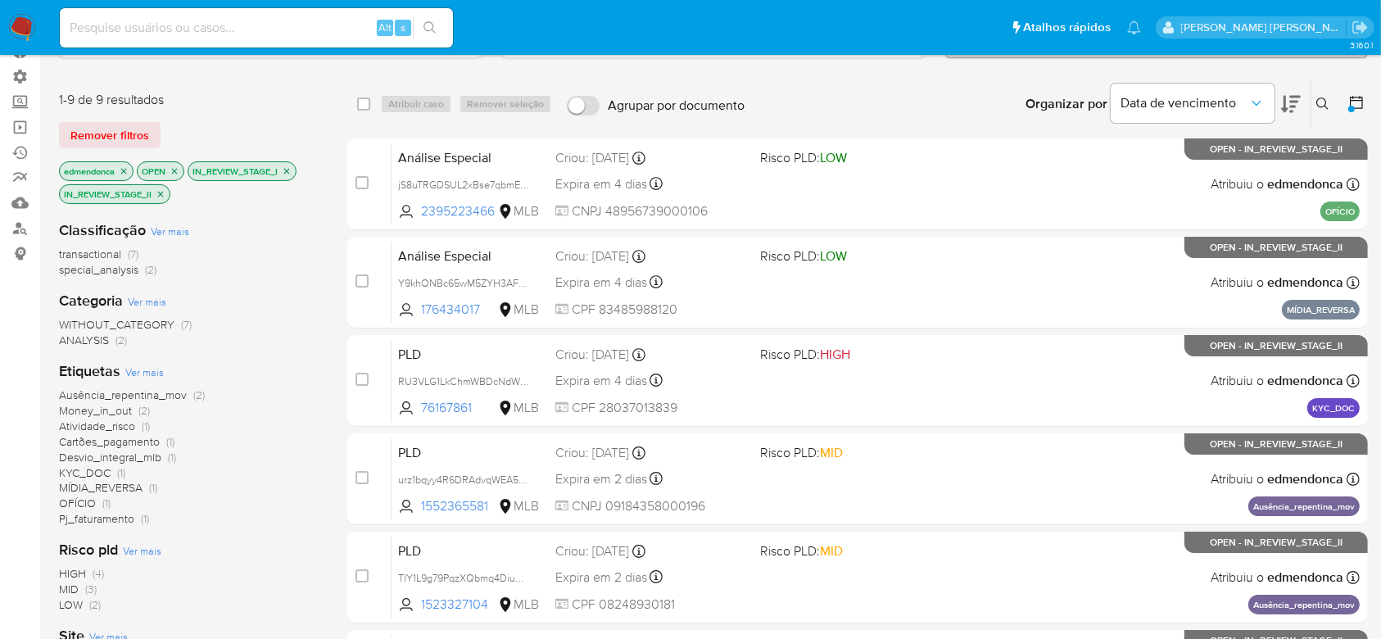
click at [123, 171] on icon "close-filter" at bounding box center [124, 171] width 6 height 6
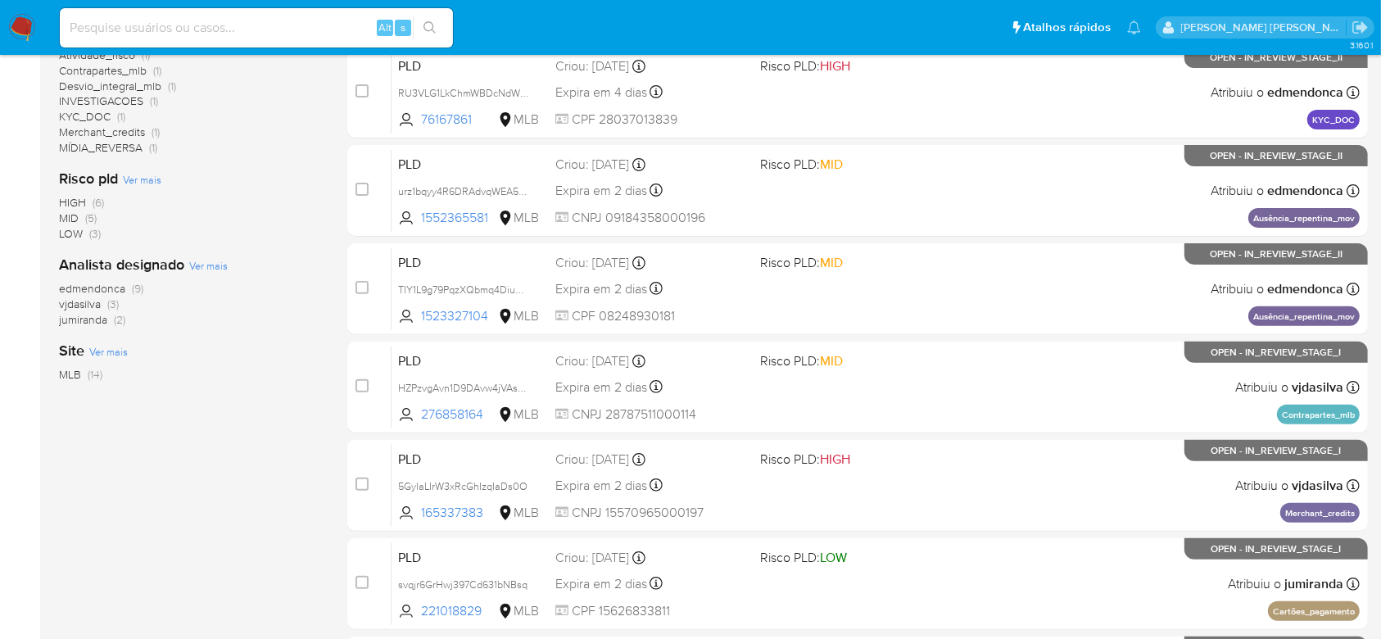
scroll to position [546, 0]
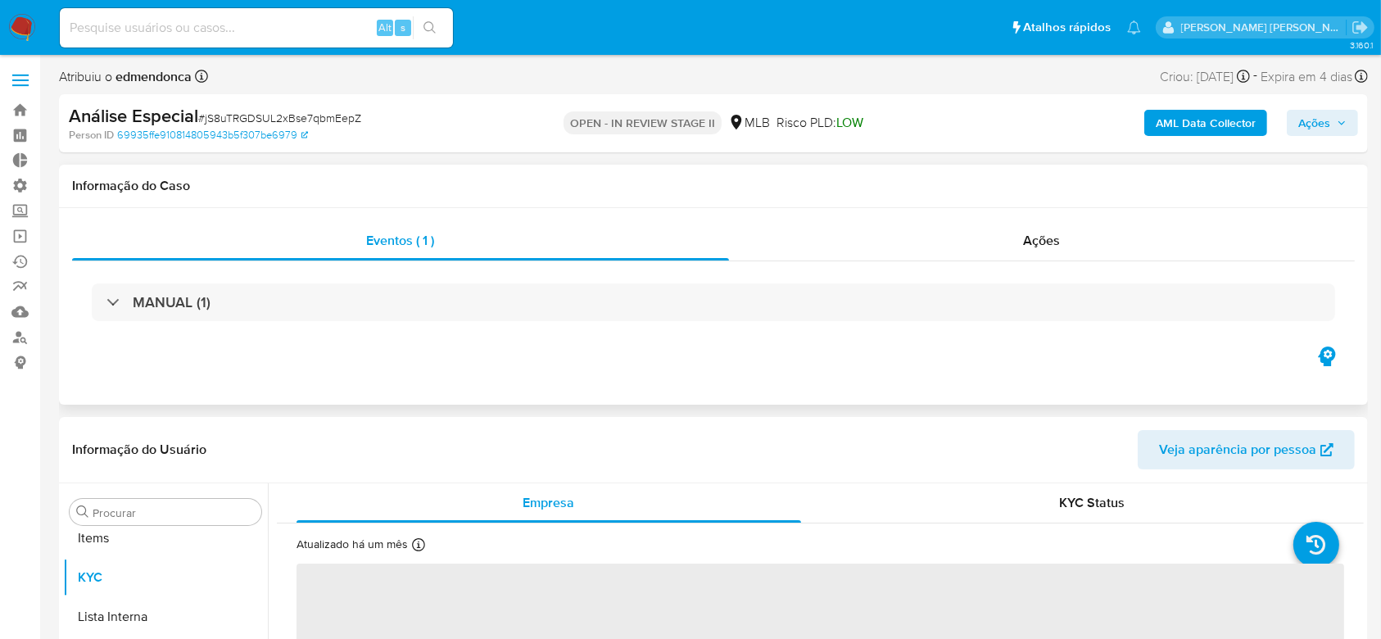
scroll to position [850, 0]
click at [1033, 233] on span "Ações" at bounding box center [1042, 240] width 37 height 19
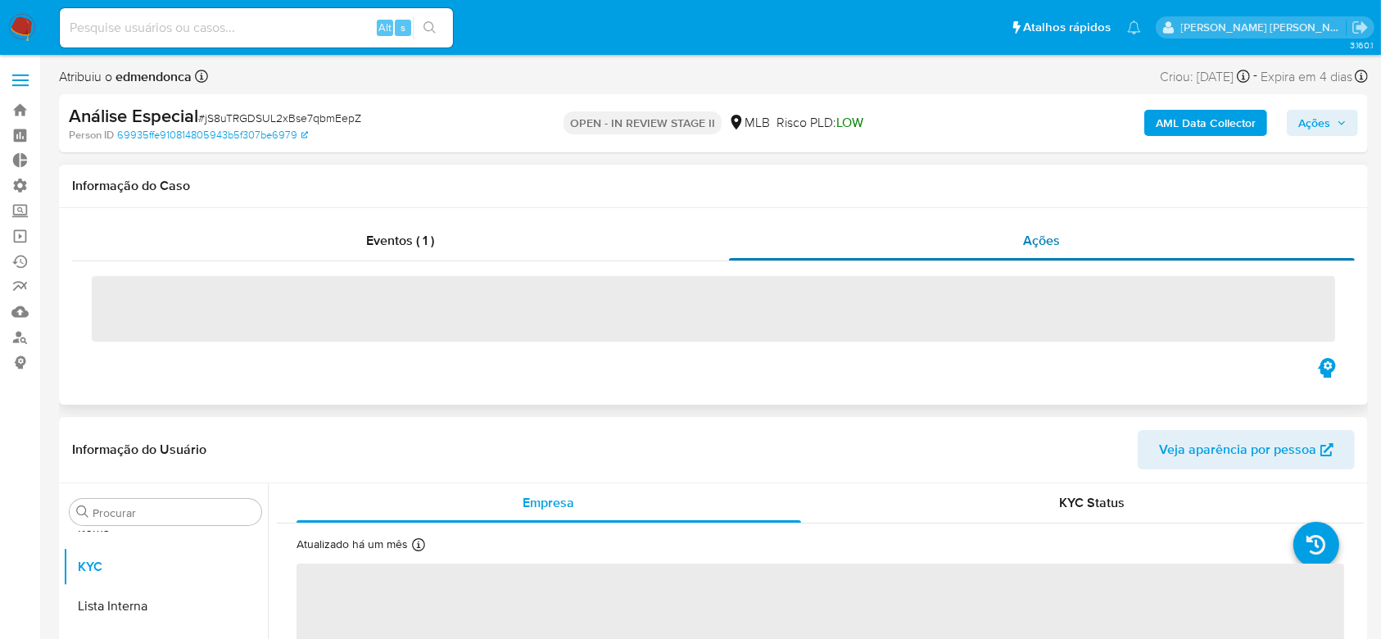
select select "10"
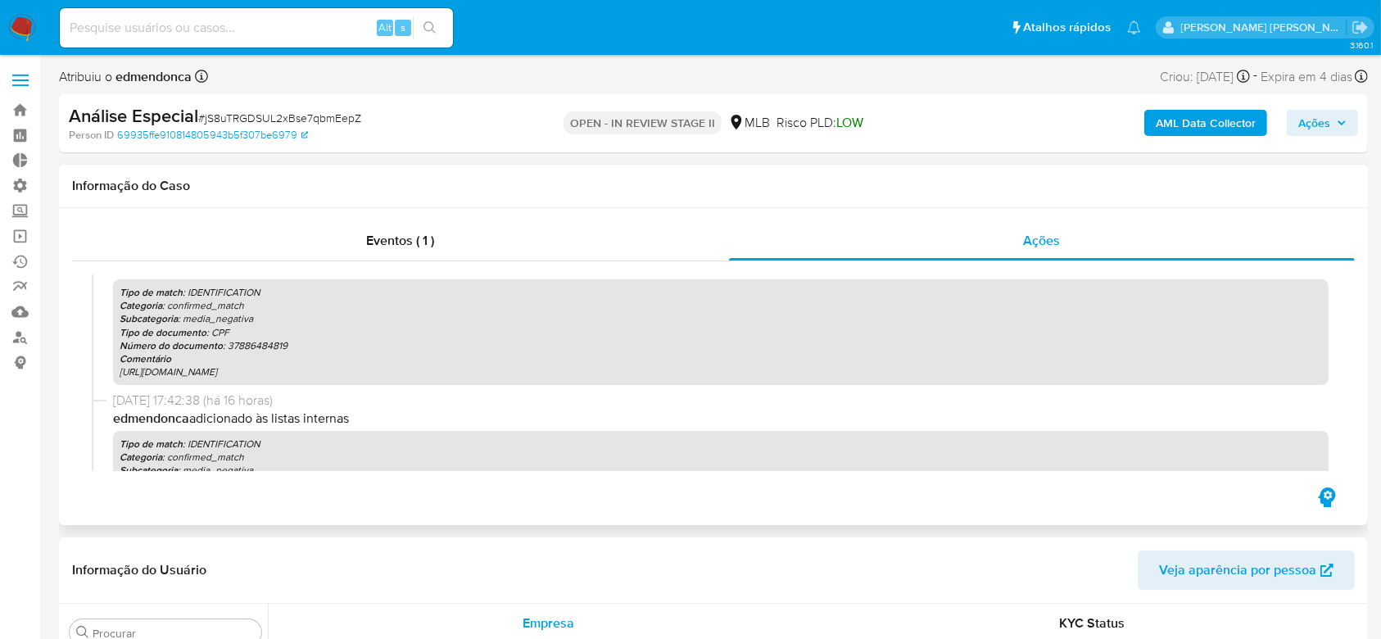
scroll to position [0, 0]
